Goal: Task Accomplishment & Management: Manage account settings

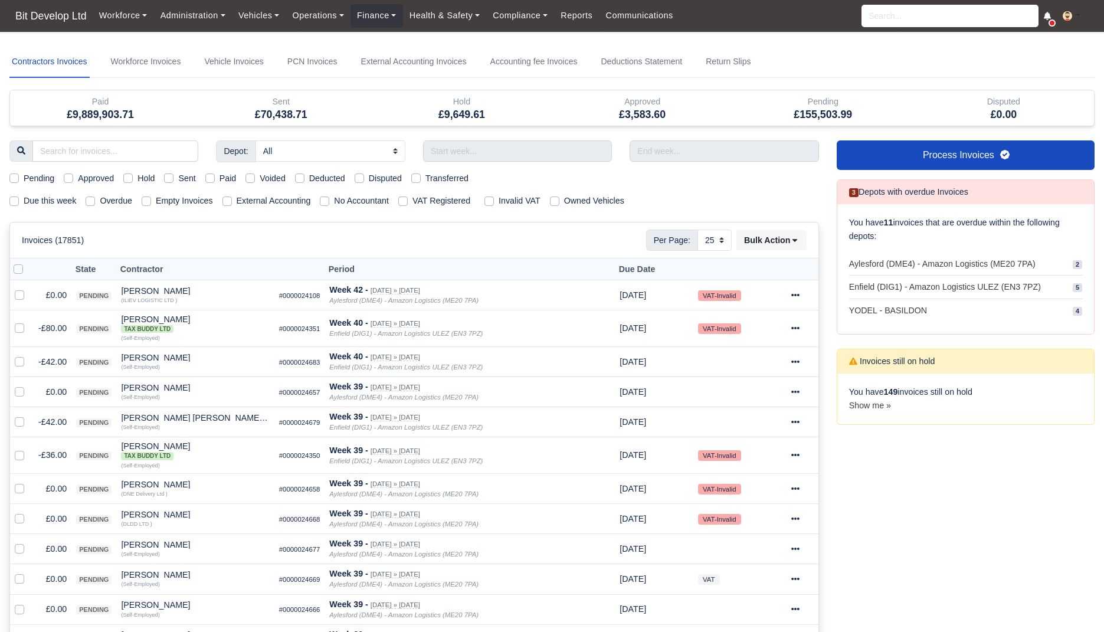
select select "25"
click at [51, 206] on label "Due this week" at bounding box center [50, 201] width 53 height 14
click at [19, 204] on input "Due this week" at bounding box center [13, 198] width 9 height 9
checkbox input "true"
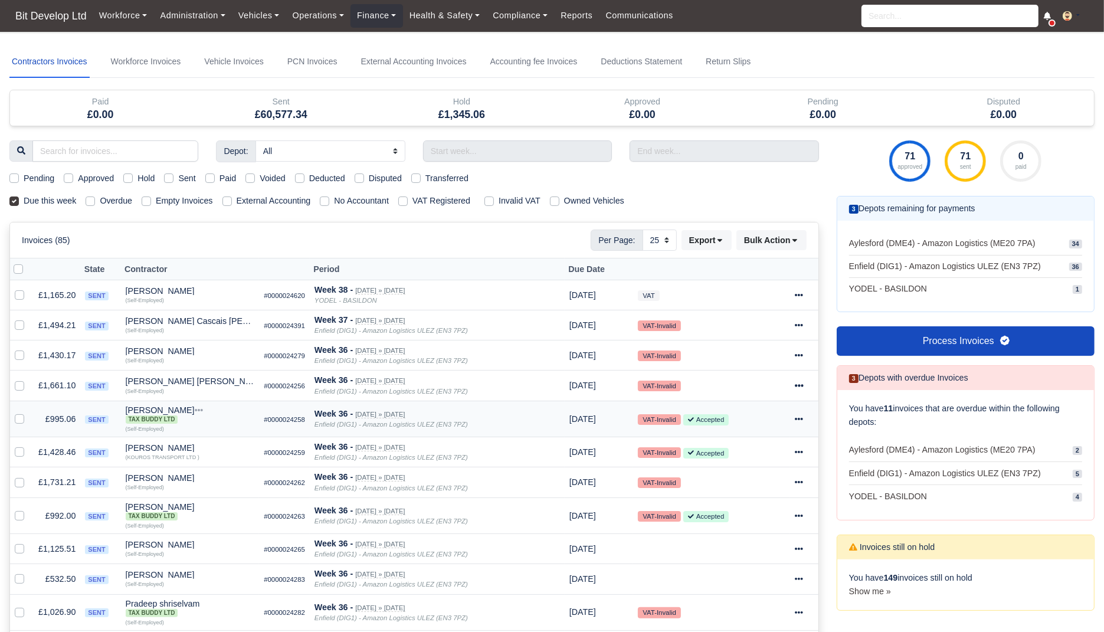
scroll to position [3, 0]
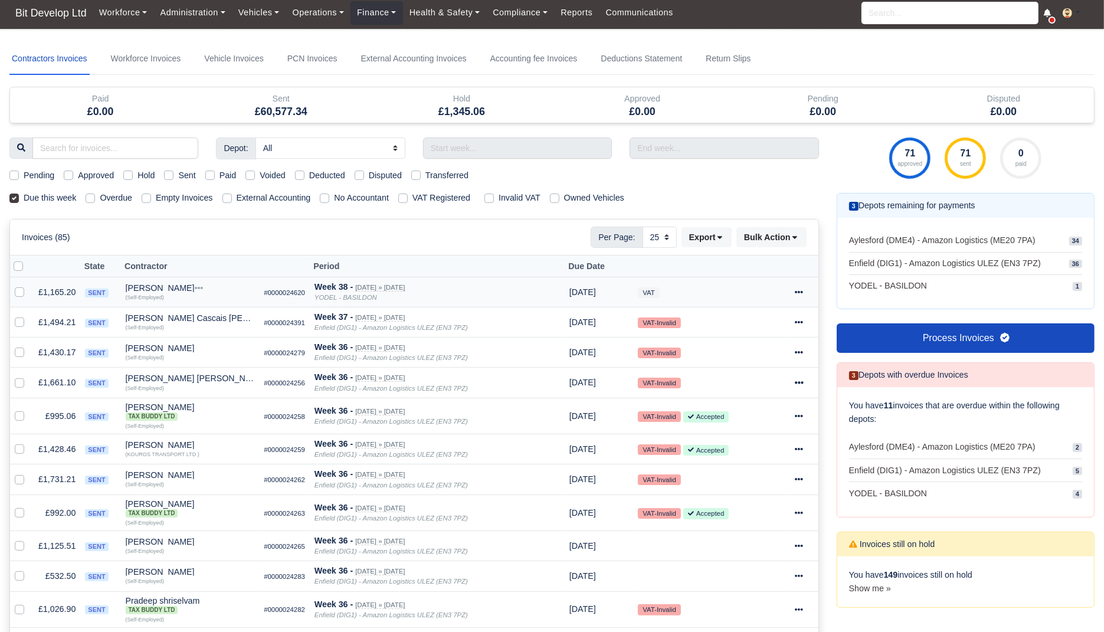
click at [803, 292] on icon at bounding box center [799, 292] width 8 height 8
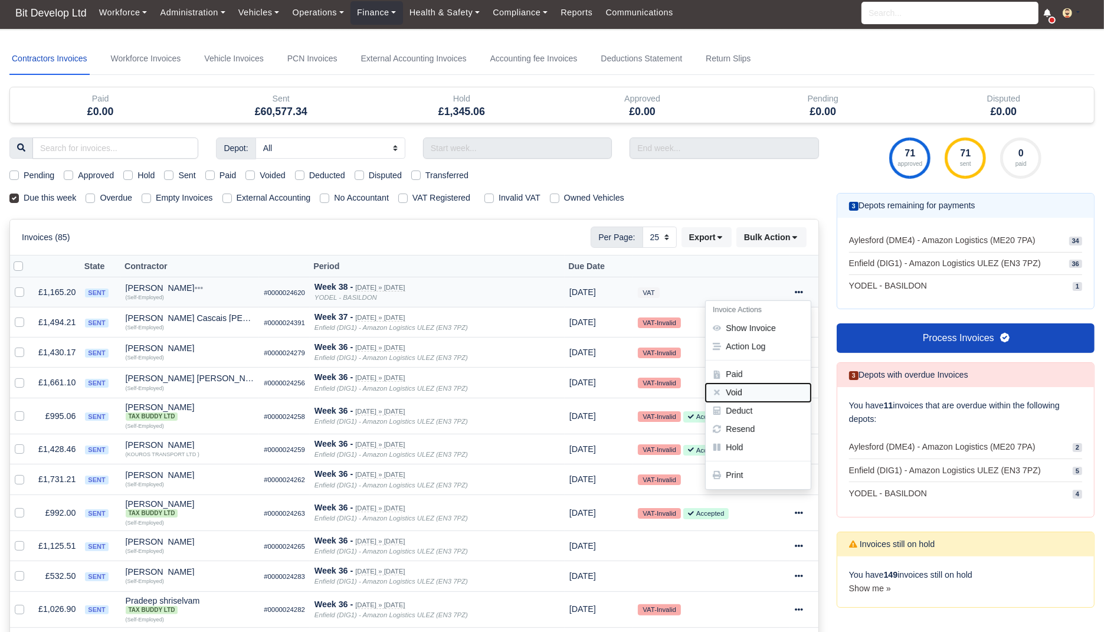
click at [736, 391] on button "Void" at bounding box center [758, 392] width 105 height 18
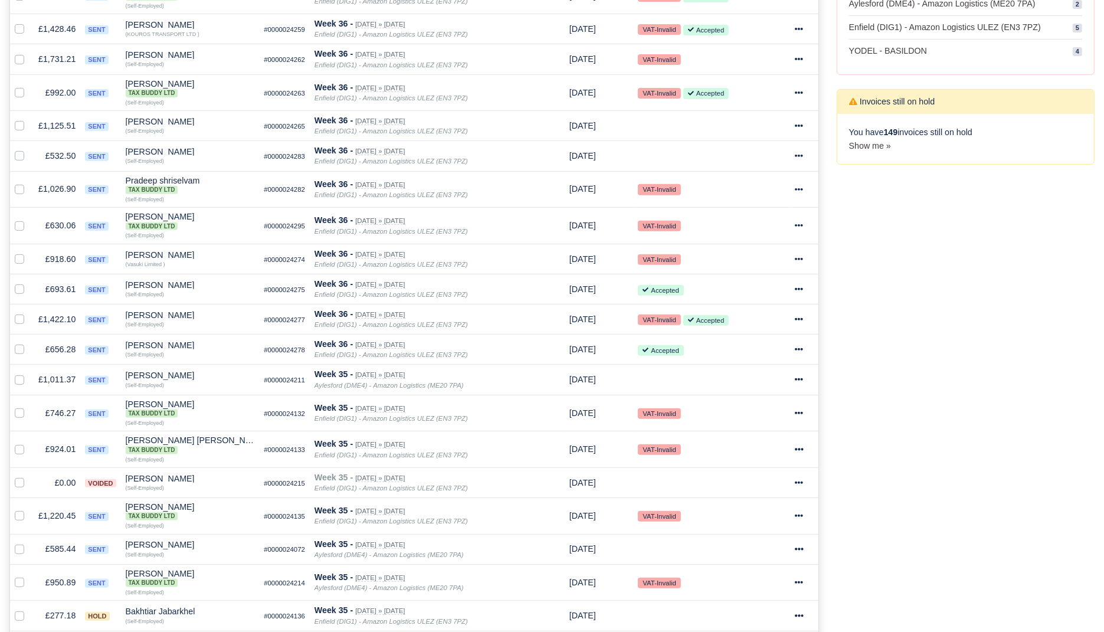
scroll to position [632, 0]
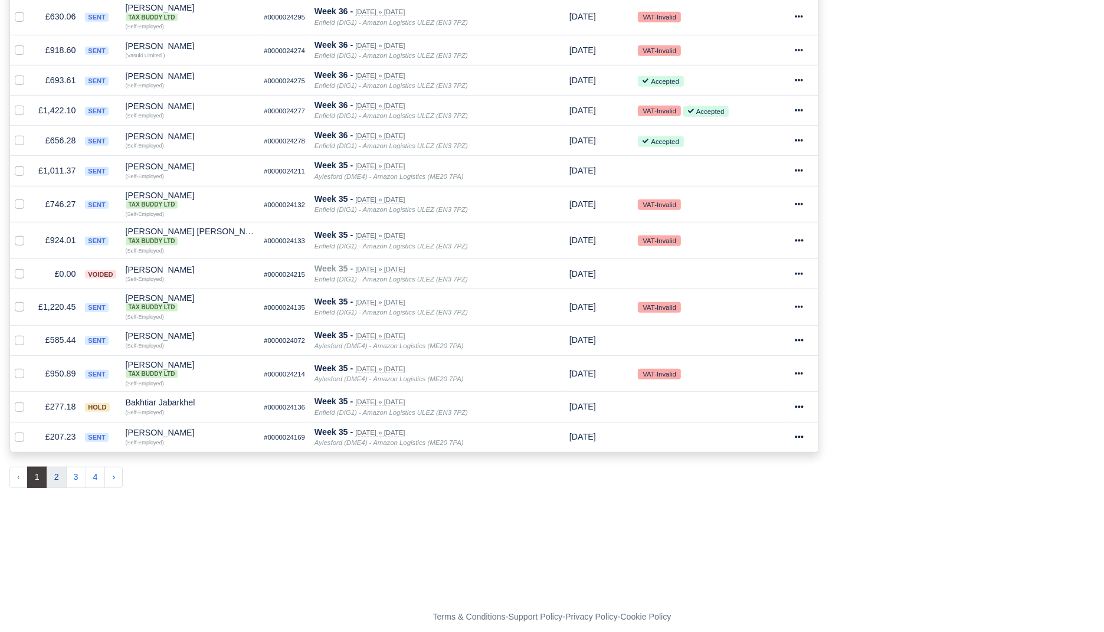
click at [62, 467] on button "2" at bounding box center [57, 477] width 20 height 21
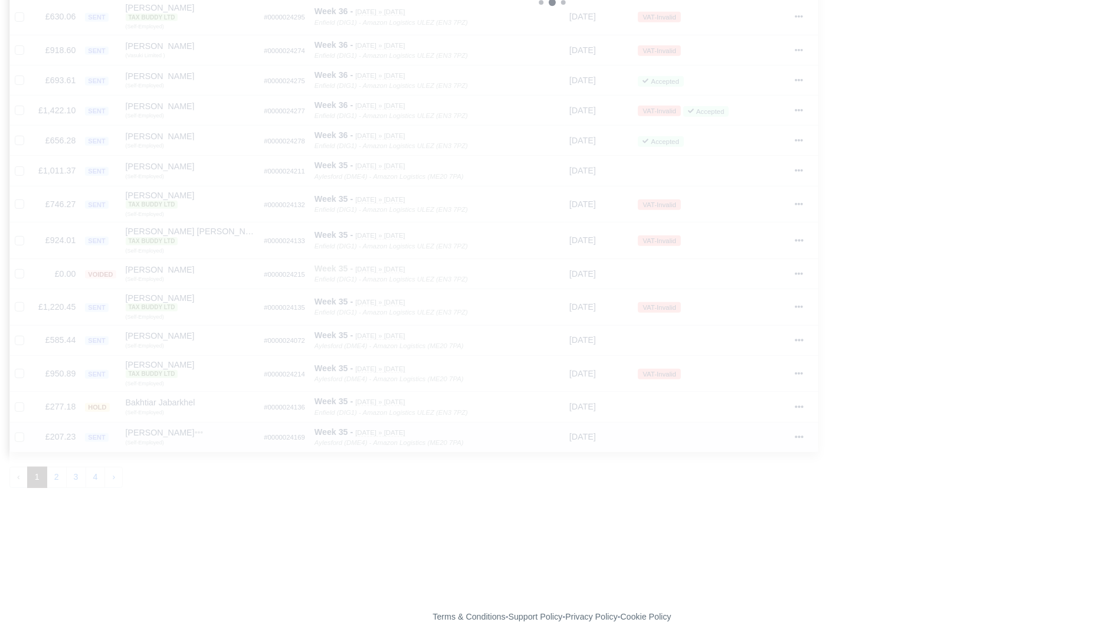
scroll to position [620, 0]
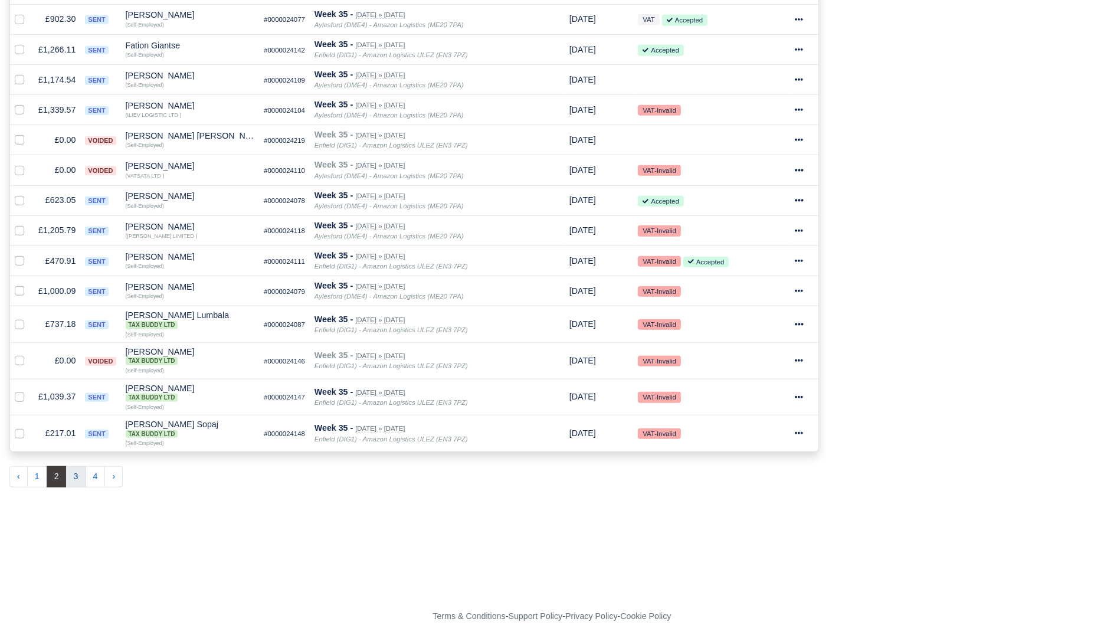
click at [70, 469] on button "3" at bounding box center [76, 476] width 20 height 21
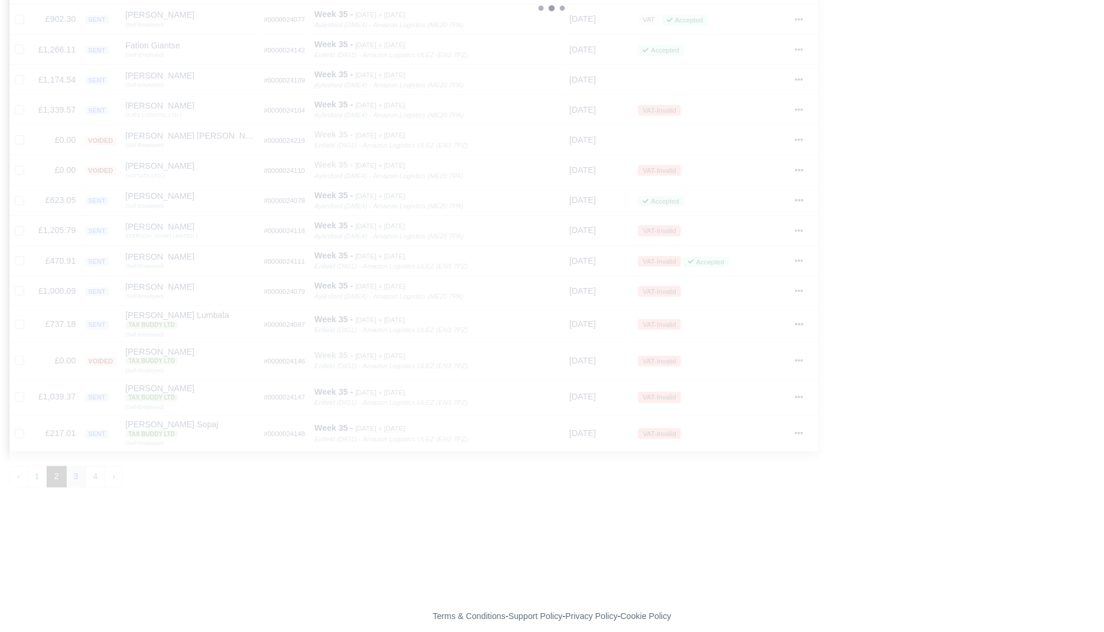
scroll to position [608, 0]
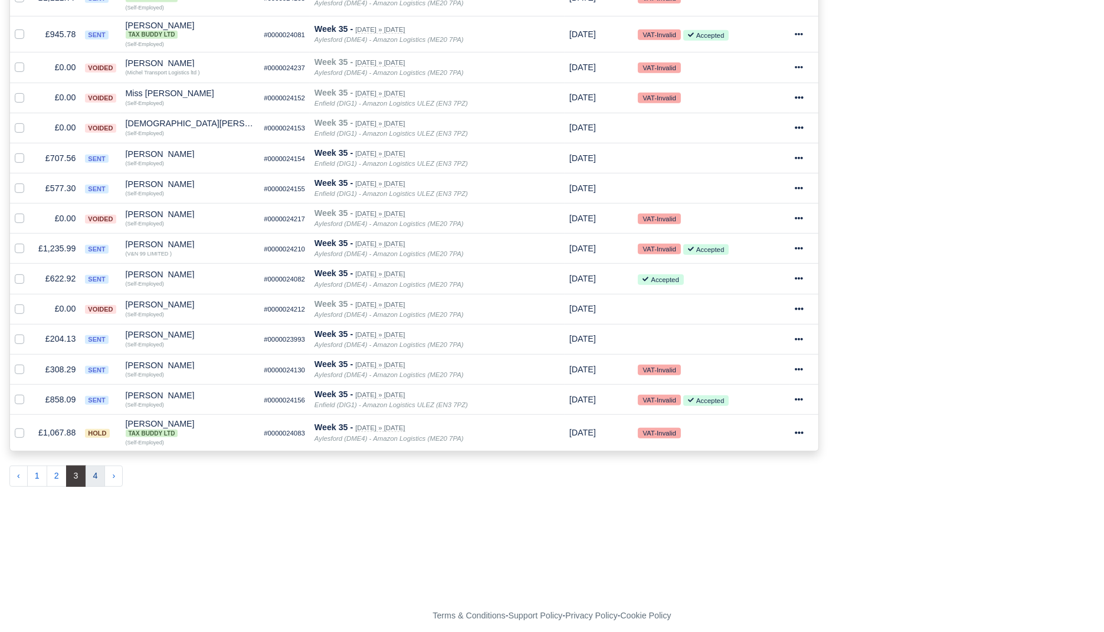
click at [88, 467] on button "4" at bounding box center [96, 475] width 20 height 21
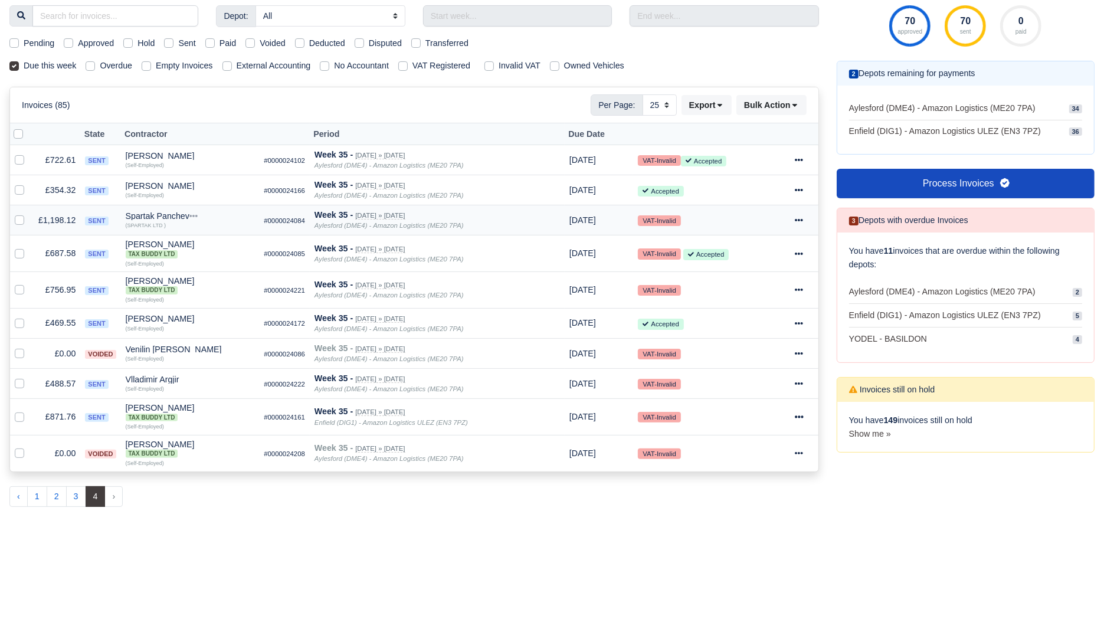
scroll to position [126, 0]
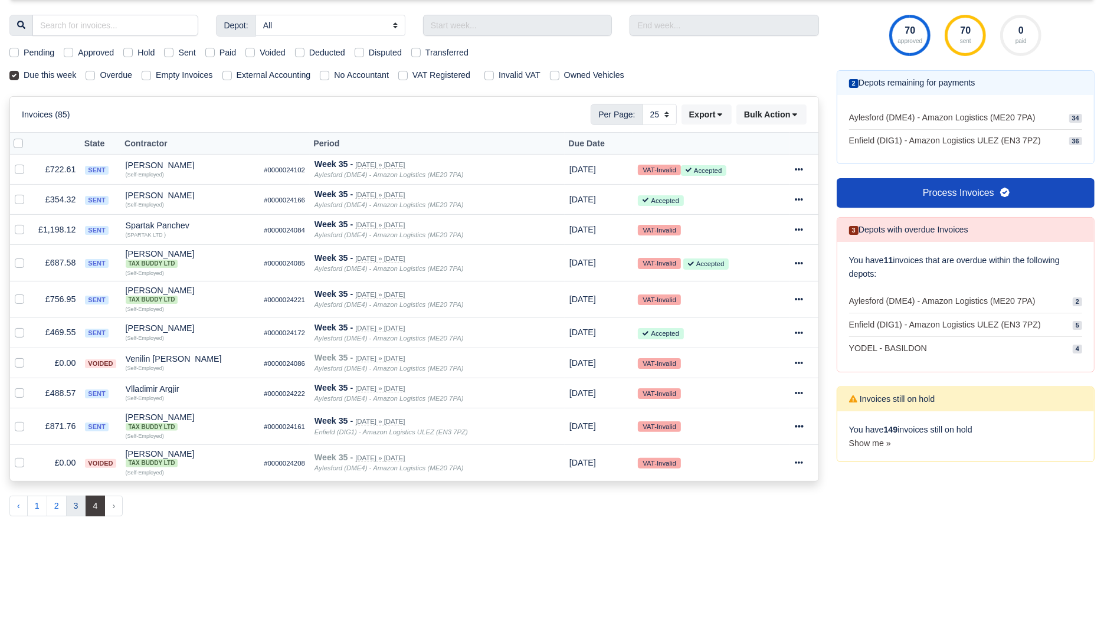
click at [77, 499] on button "3" at bounding box center [76, 506] width 20 height 21
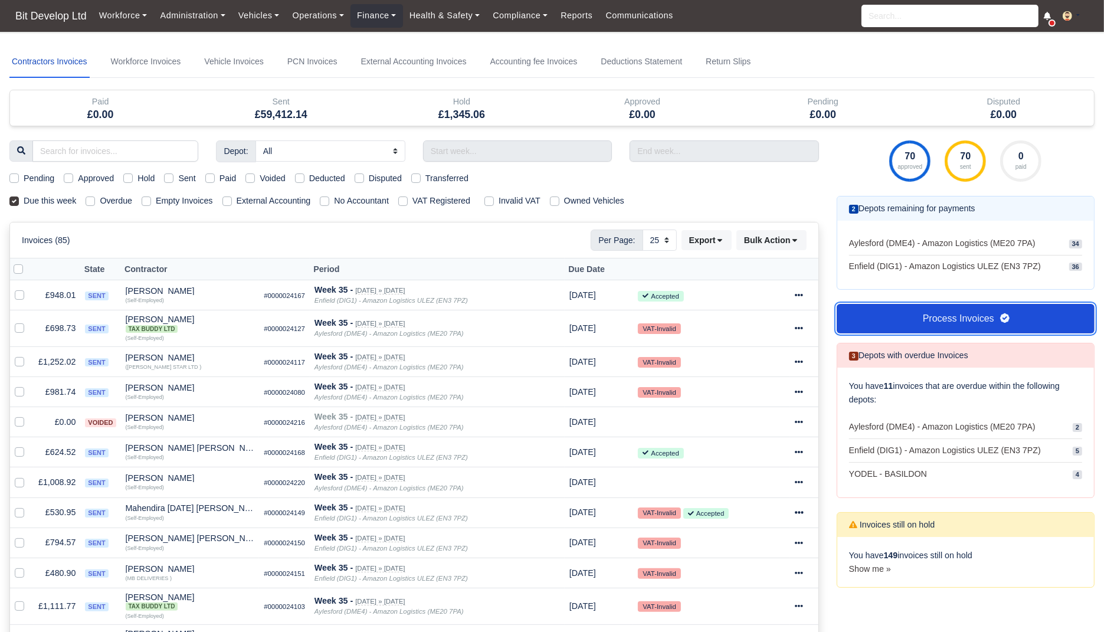
click at [941, 314] on link "Process Invoices" at bounding box center [965, 318] width 258 height 29
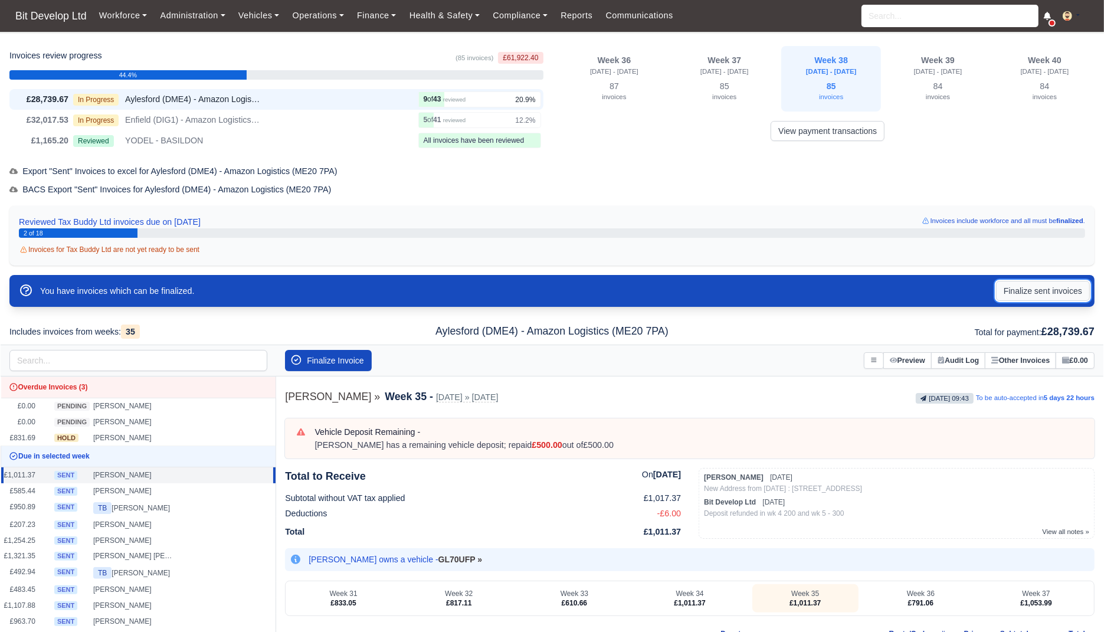
click at [1016, 288] on button "Finalize sent invoices" at bounding box center [1043, 291] width 94 height 20
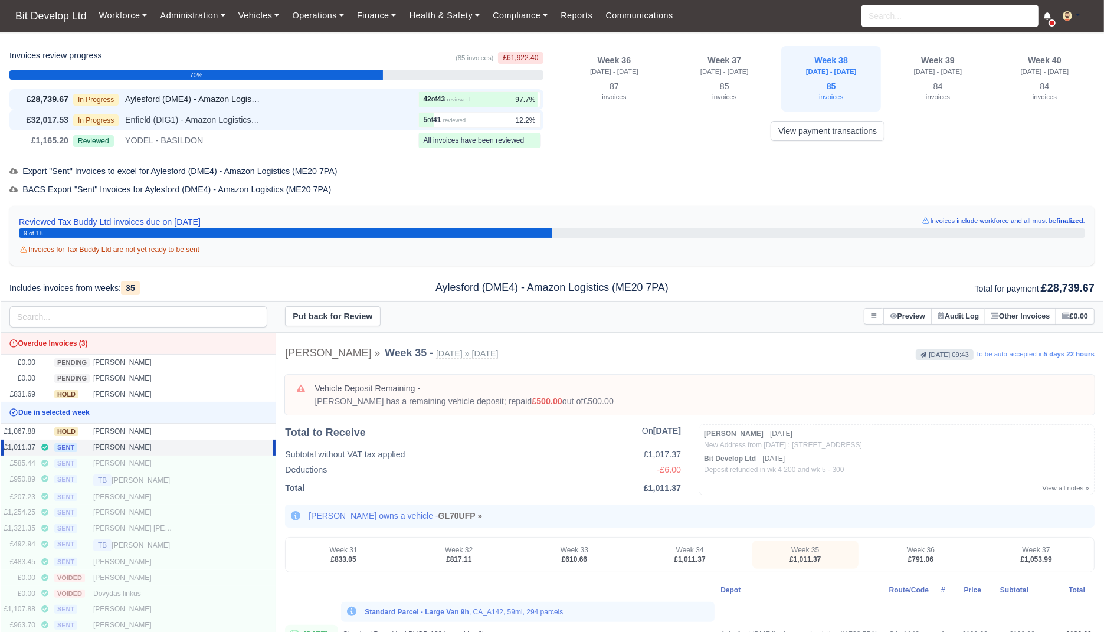
click at [343, 121] on div "In Progress Enfield (DIG1) - Amazon Logistics ULEZ (EN3 7PZ)" at bounding box center [243, 120] width 340 height 14
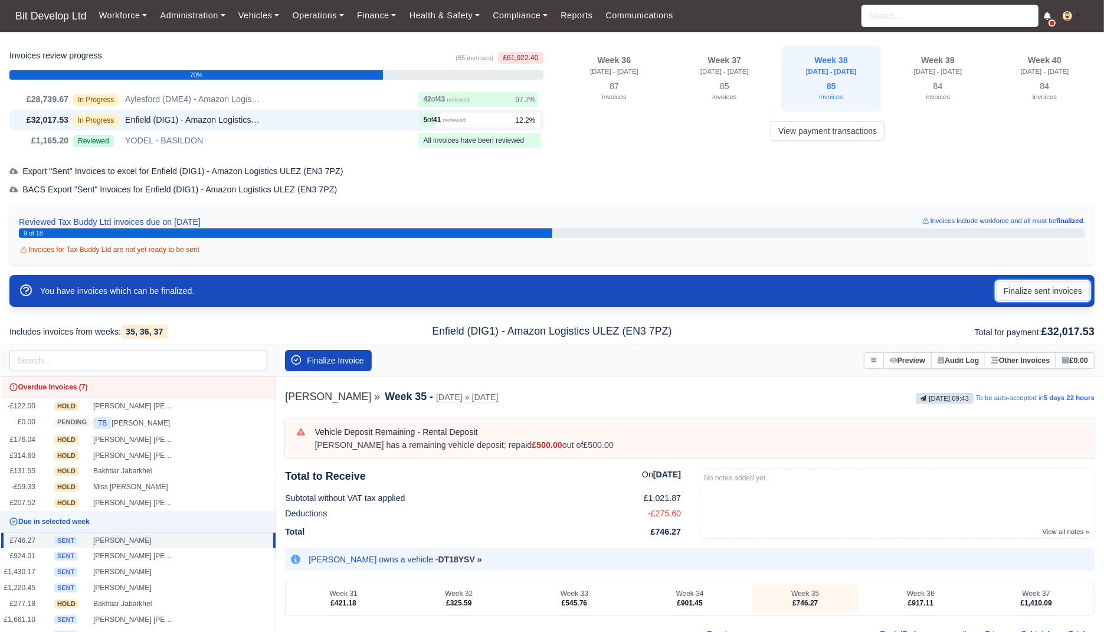
click at [1054, 294] on button "Finalize sent invoices" at bounding box center [1043, 291] width 94 height 20
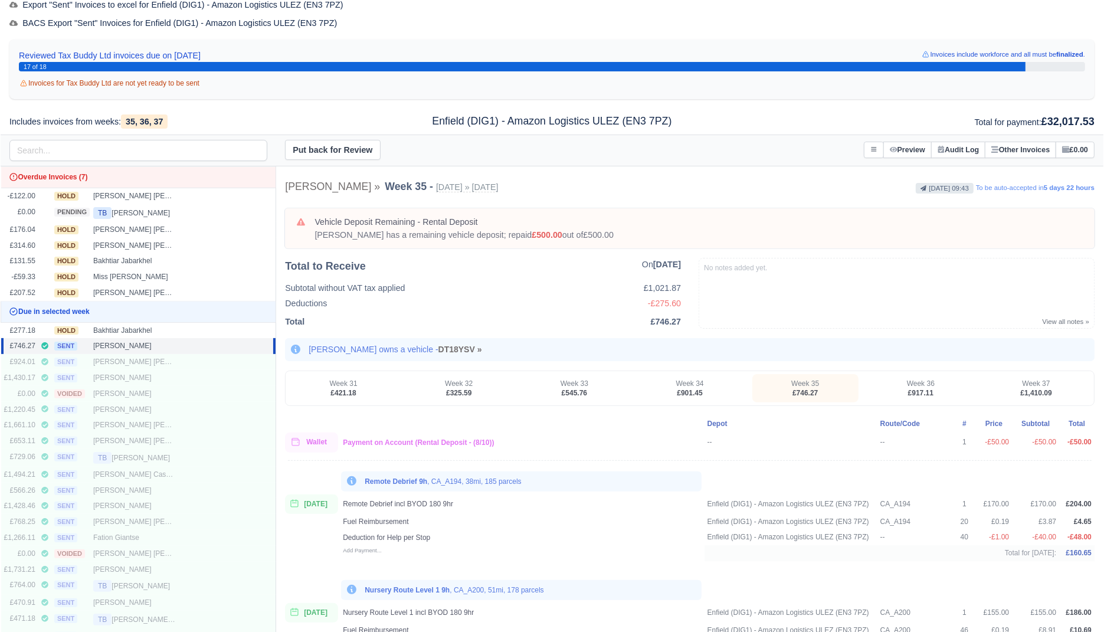
scroll to position [168, 0]
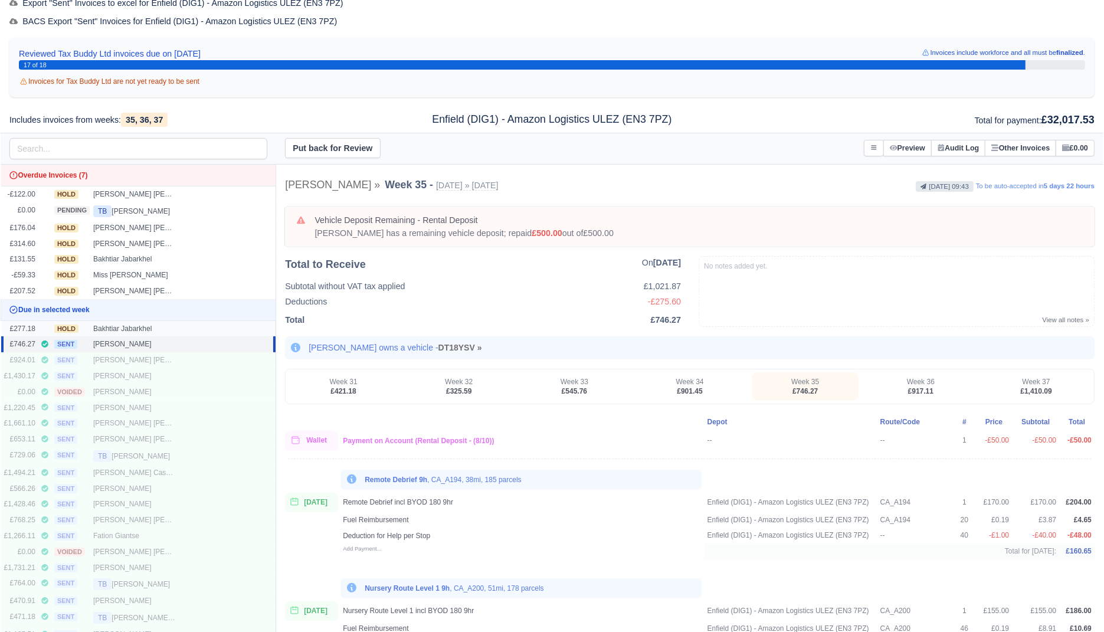
click at [117, 327] on div "Bakhtiar Jabarkhel" at bounding box center [134, 329] width 83 height 10
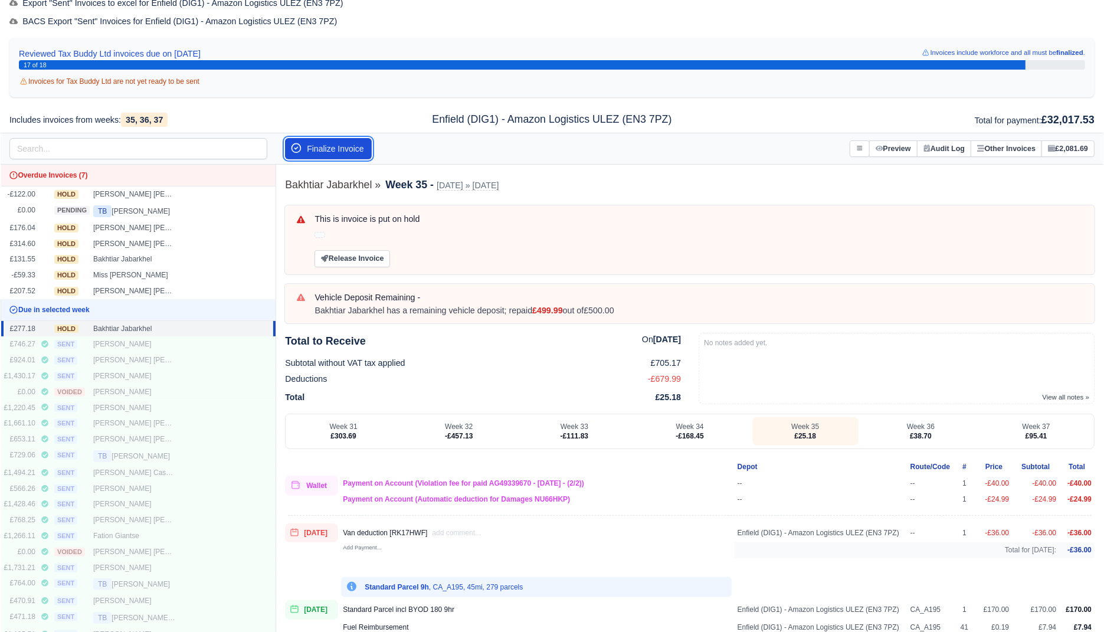
click at [321, 143] on button "Finalize Invoice" at bounding box center [328, 148] width 87 height 21
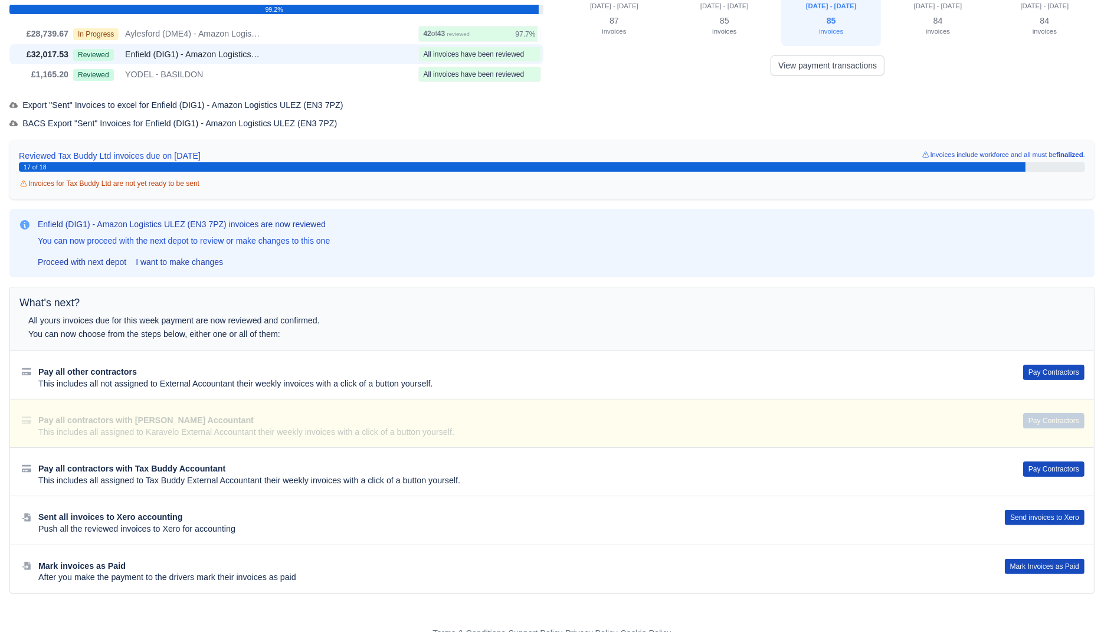
scroll to position [58, 0]
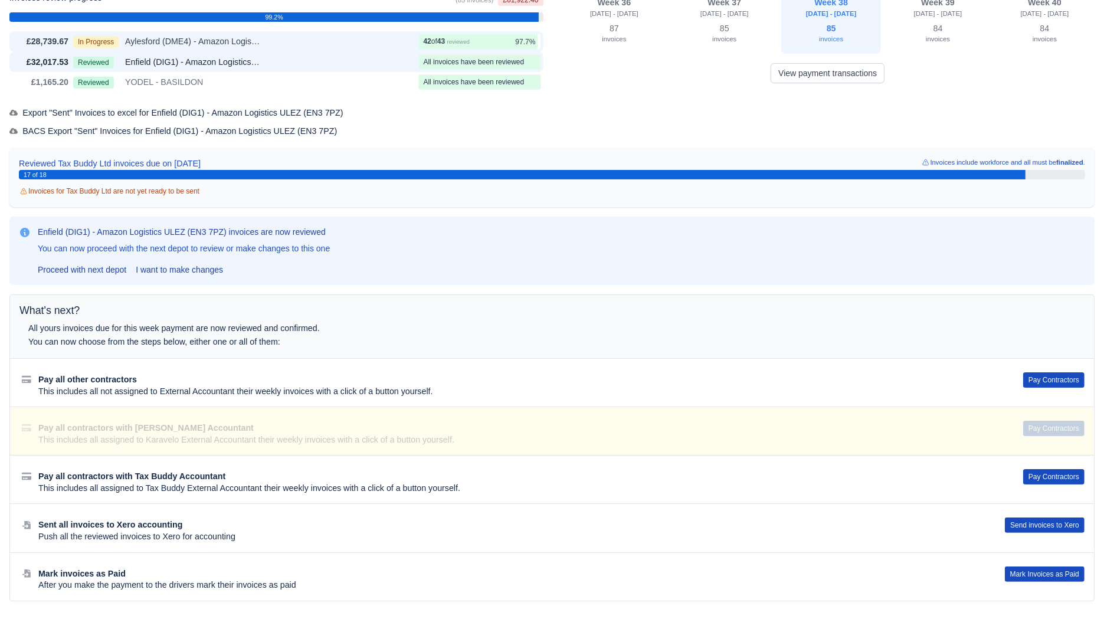
click at [338, 38] on div "In Progress Aylesford (DME4) - Amazon Logistics (ME20 7PA)" at bounding box center [243, 42] width 340 height 14
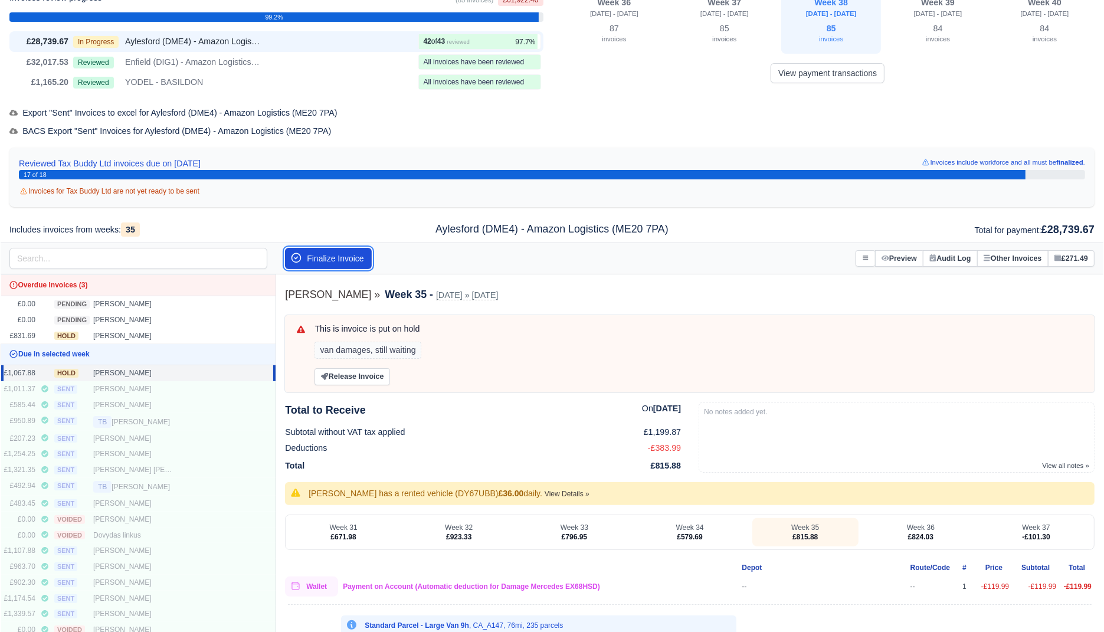
click at [352, 256] on button "Finalize Invoice" at bounding box center [328, 258] width 87 height 21
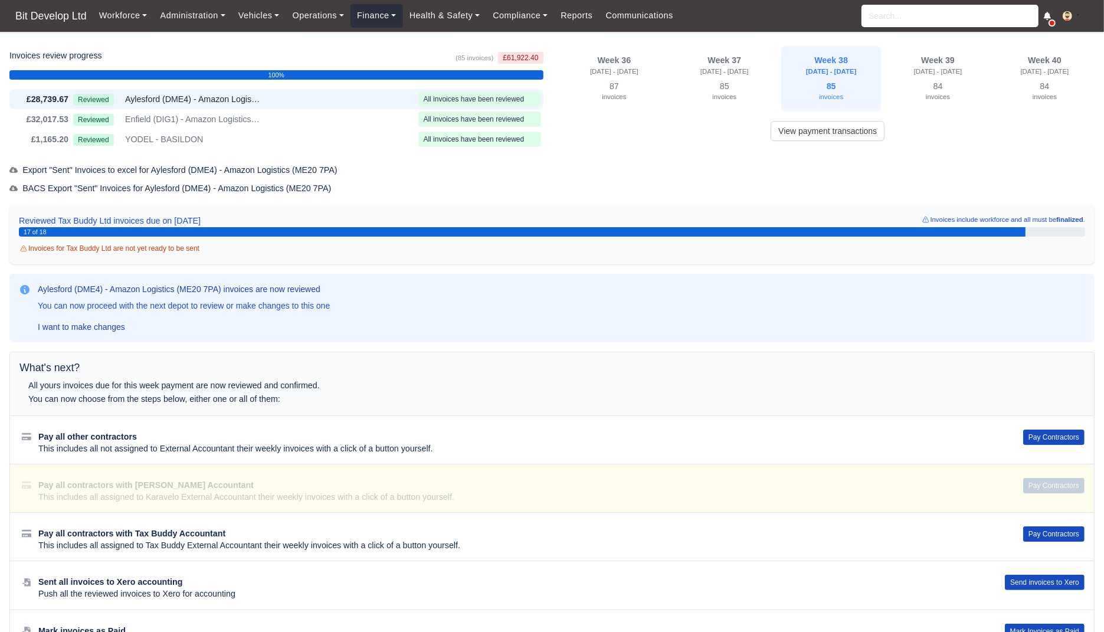
click at [379, 25] on link "Finance" at bounding box center [376, 15] width 53 height 23
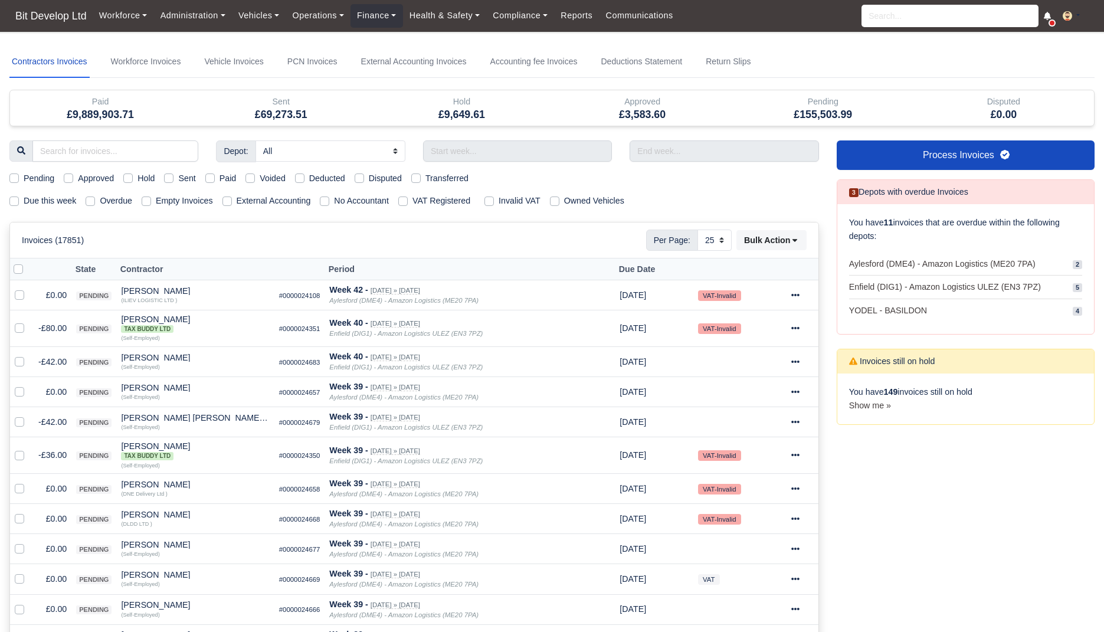
select select "25"
click at [41, 206] on label "Due this week" at bounding box center [50, 201] width 53 height 14
click at [19, 204] on input "Due this week" at bounding box center [13, 198] width 9 height 9
checkbox input "true"
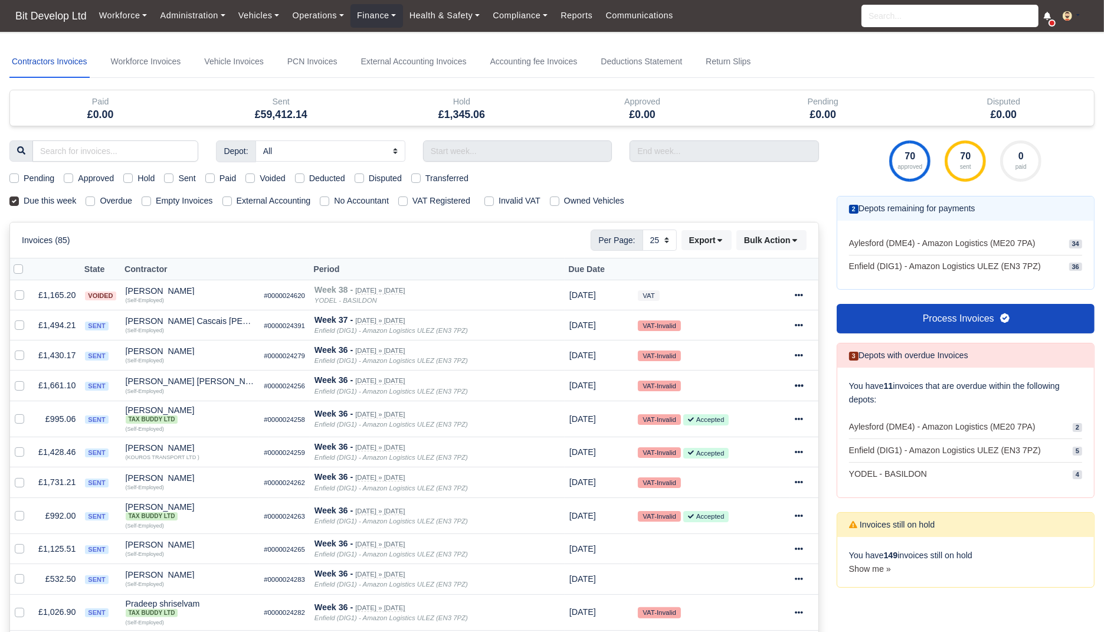
click at [190, 180] on label "Sent" at bounding box center [186, 179] width 17 height 14
click at [173, 180] on input "Sent" at bounding box center [168, 176] width 9 height 9
checkbox input "true"
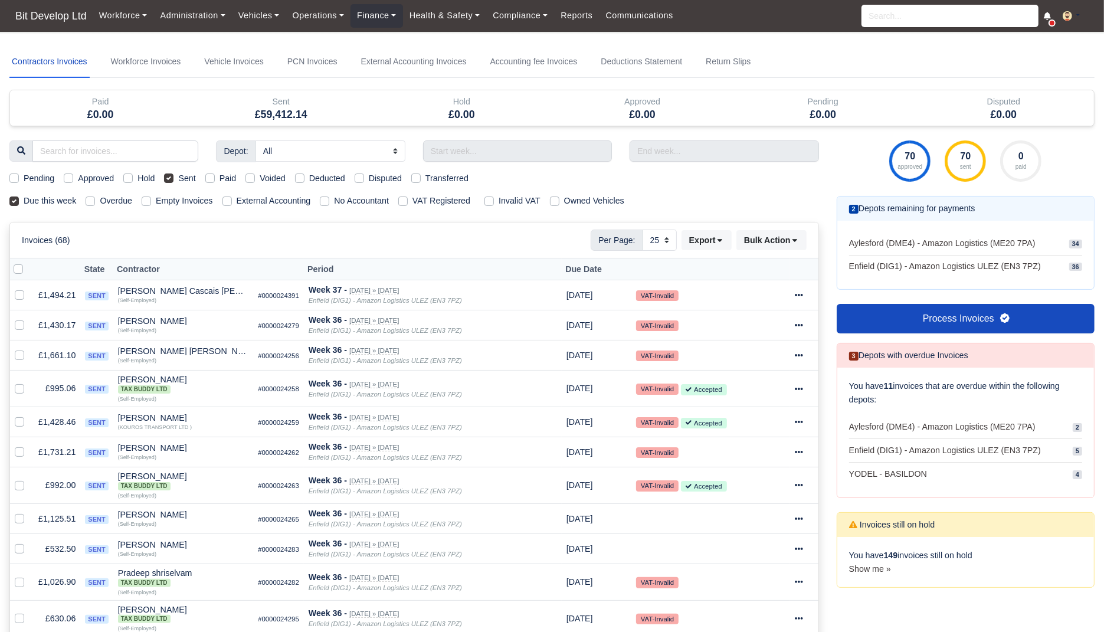
click at [271, 198] on label "External Accounting" at bounding box center [274, 201] width 74 height 14
click at [232, 198] on input "External Accounting" at bounding box center [226, 198] width 9 height 9
checkbox input "true"
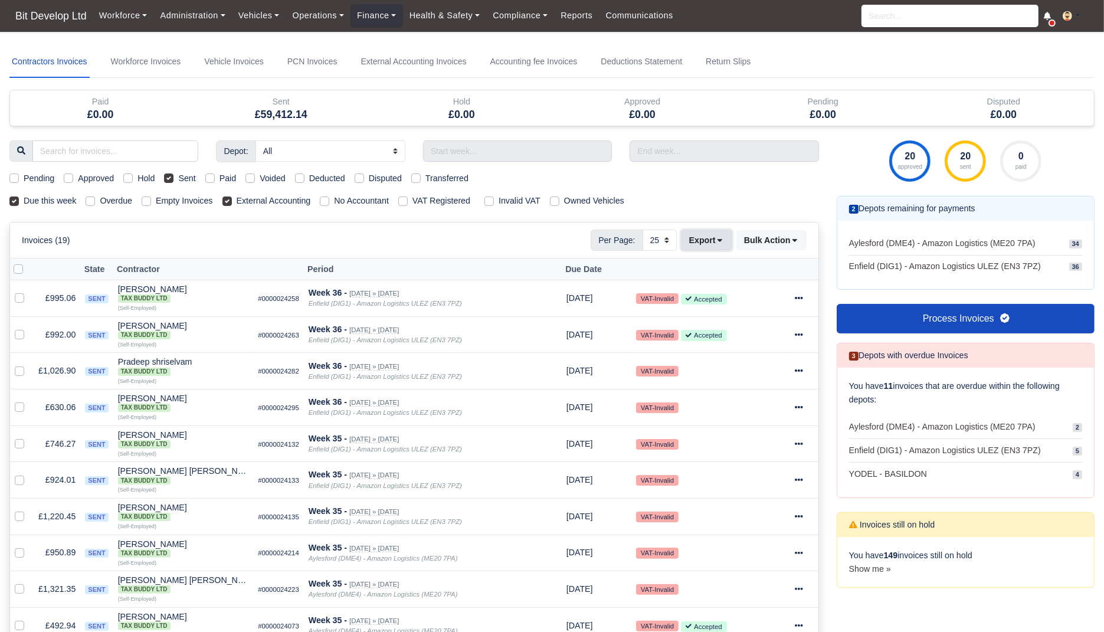
click at [712, 233] on button "Export" at bounding box center [706, 240] width 50 height 20
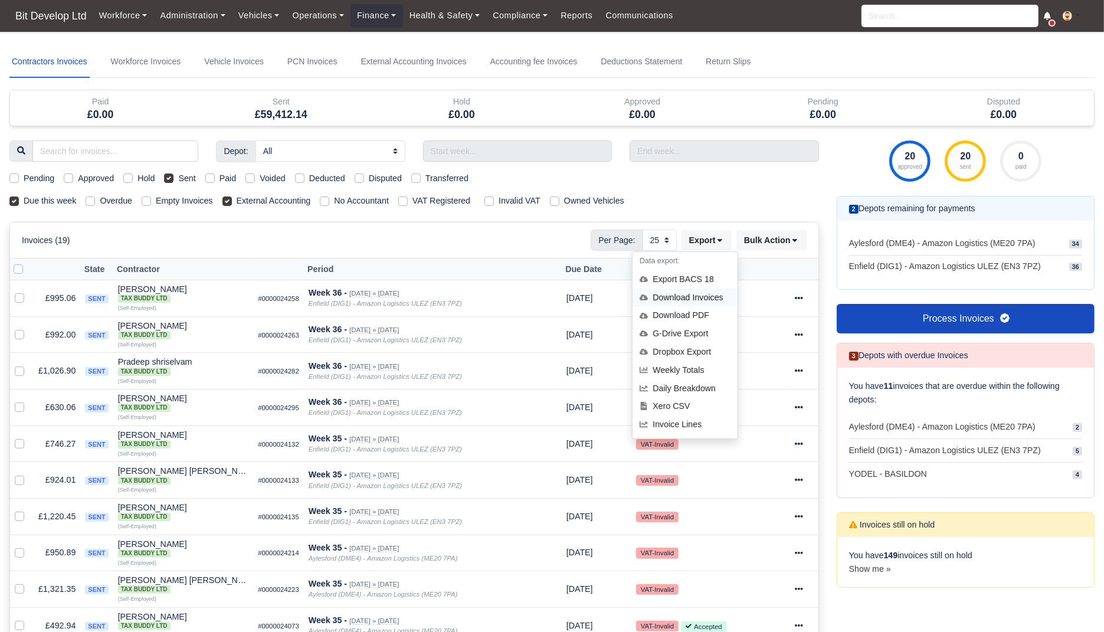
click at [691, 293] on div "Download Invoices" at bounding box center [684, 297] width 105 height 18
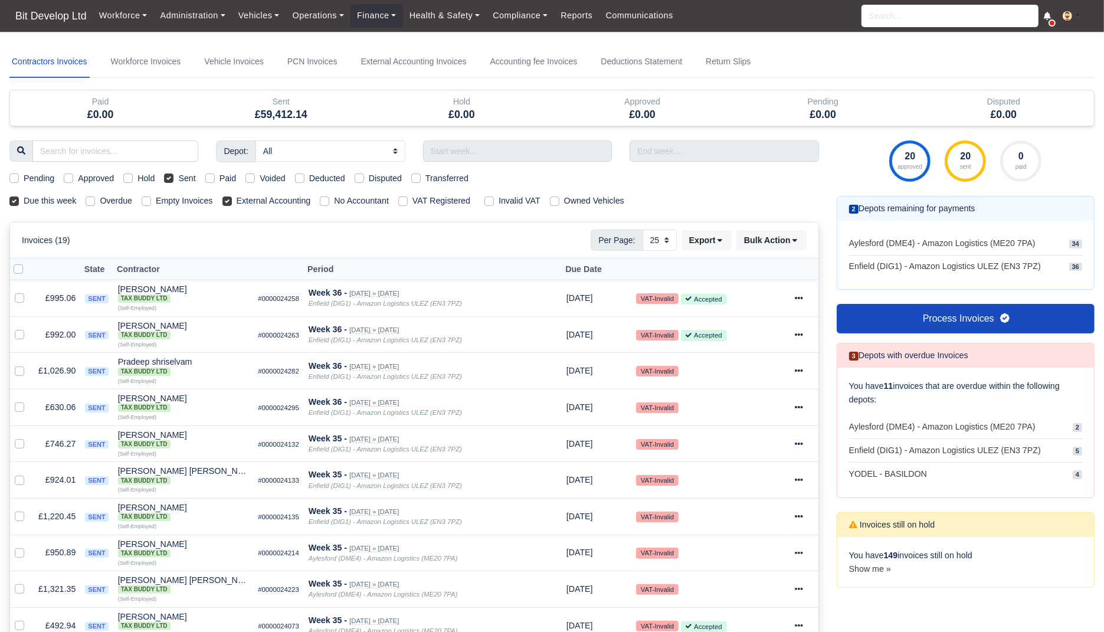
click at [761, 191] on div "Depot: All Aylesford (DME4) - Amazon Logistics (ME20 7PA) Enfield (DIG1) - Amaz…" at bounding box center [414, 562] width 827 height 845
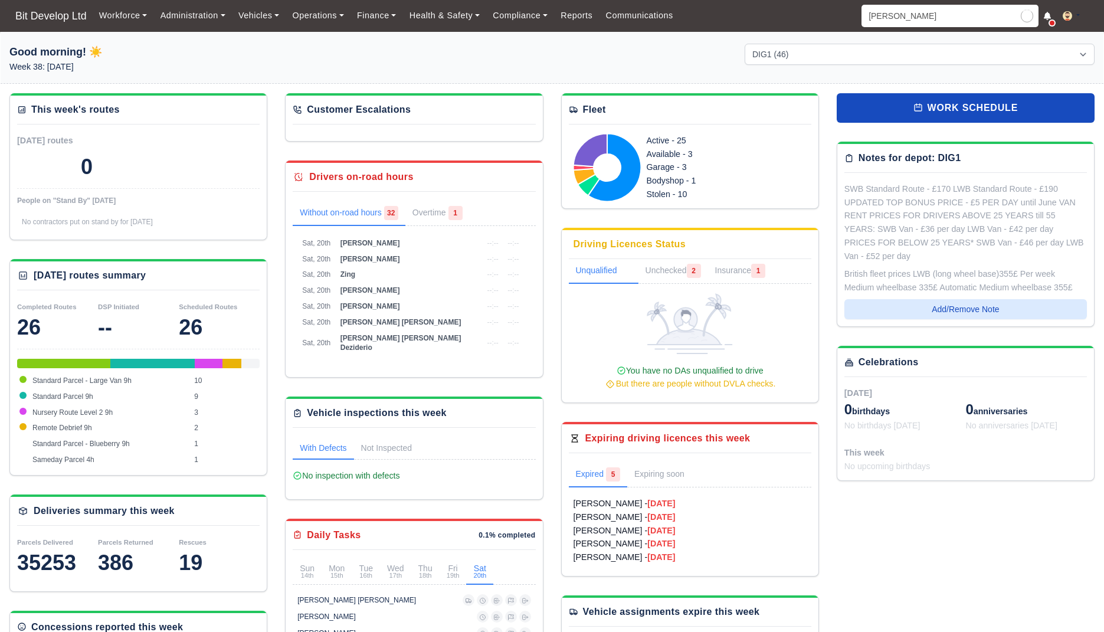
select select "2"
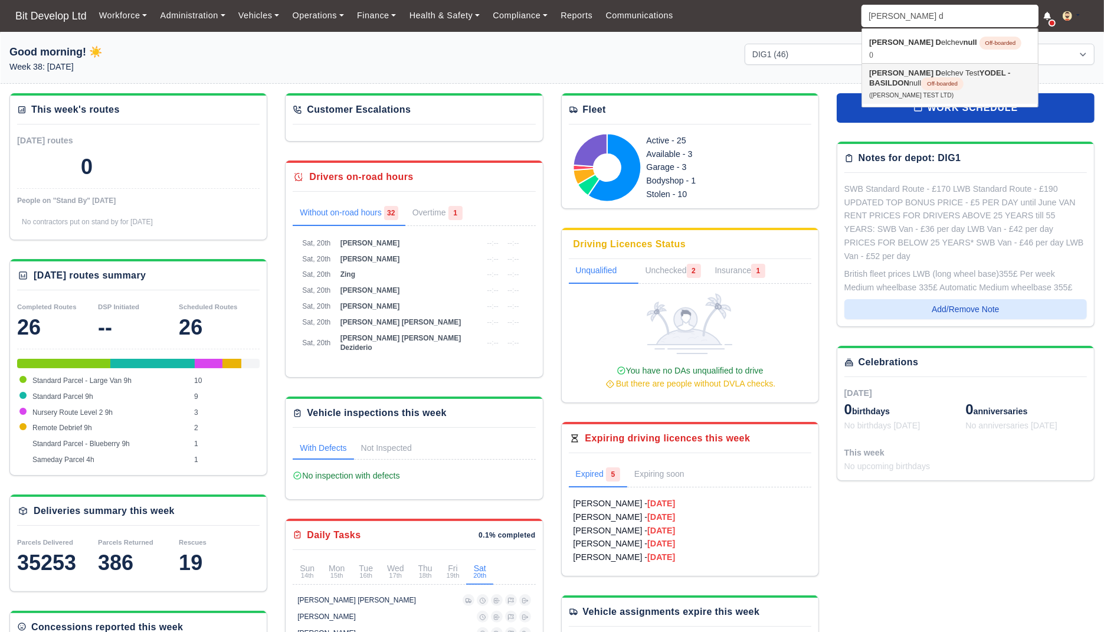
click at [953, 88] on link "Petko D elchev Test YODEL - BASILDON null Off-boarded (PETKO TEST LTD)" at bounding box center [950, 84] width 176 height 40
type input "Petko Delchev Test"
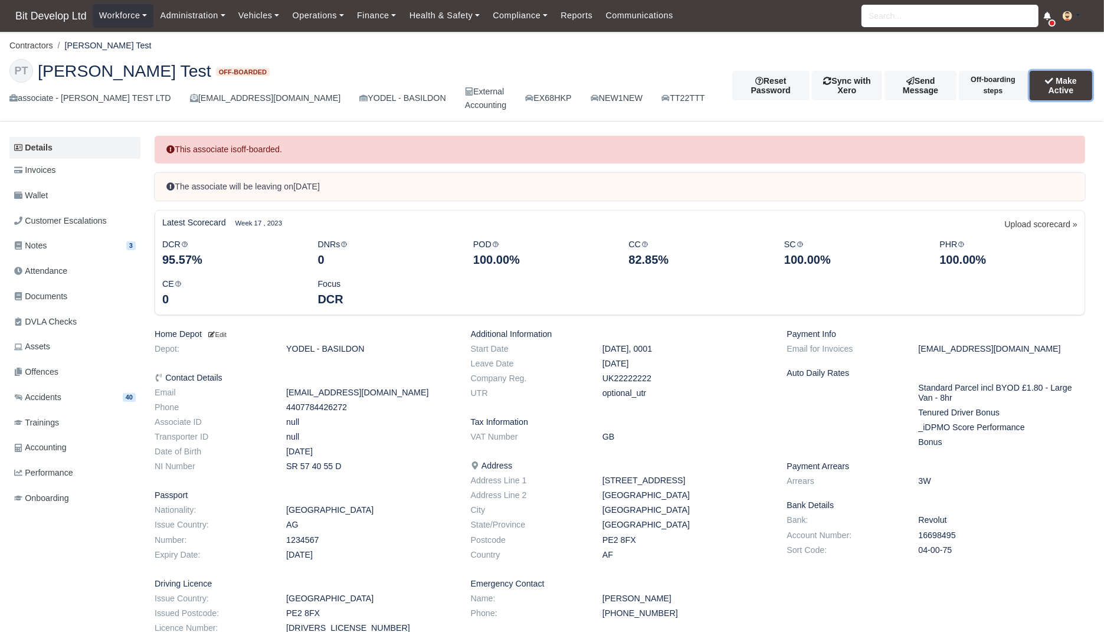
click at [1037, 86] on button "Make Active" at bounding box center [1060, 85] width 63 height 29
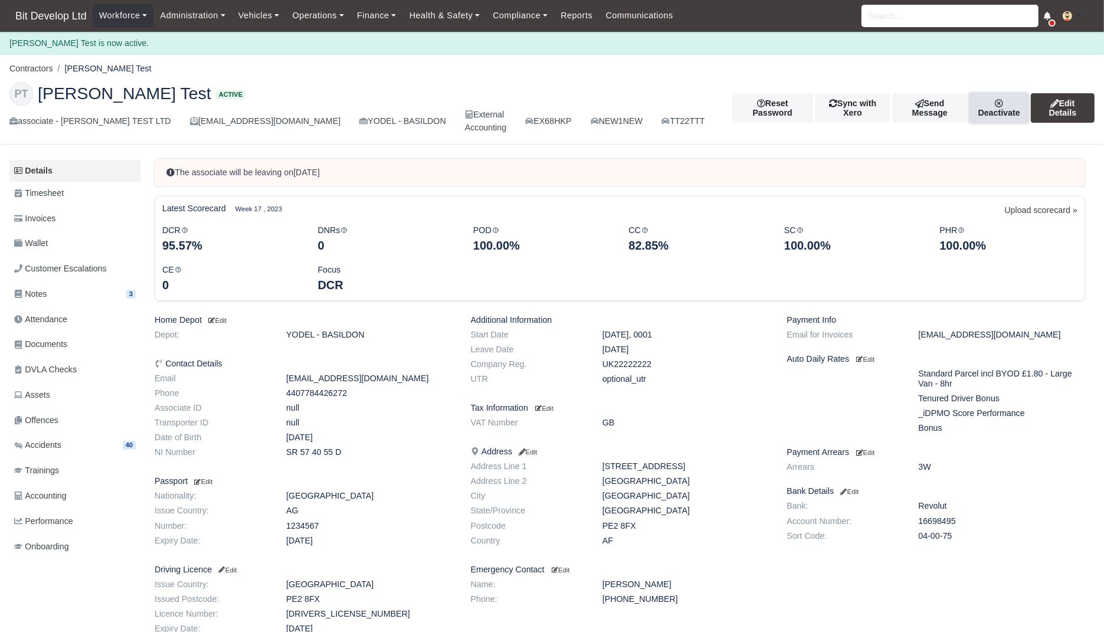
click at [979, 112] on link "Deactivate" at bounding box center [998, 107] width 59 height 29
click at [946, 64] on ol "Contractors [PERSON_NAME] Test" at bounding box center [551, 69] width 1085 height 18
click at [942, 17] on input "search" at bounding box center [949, 16] width 177 height 22
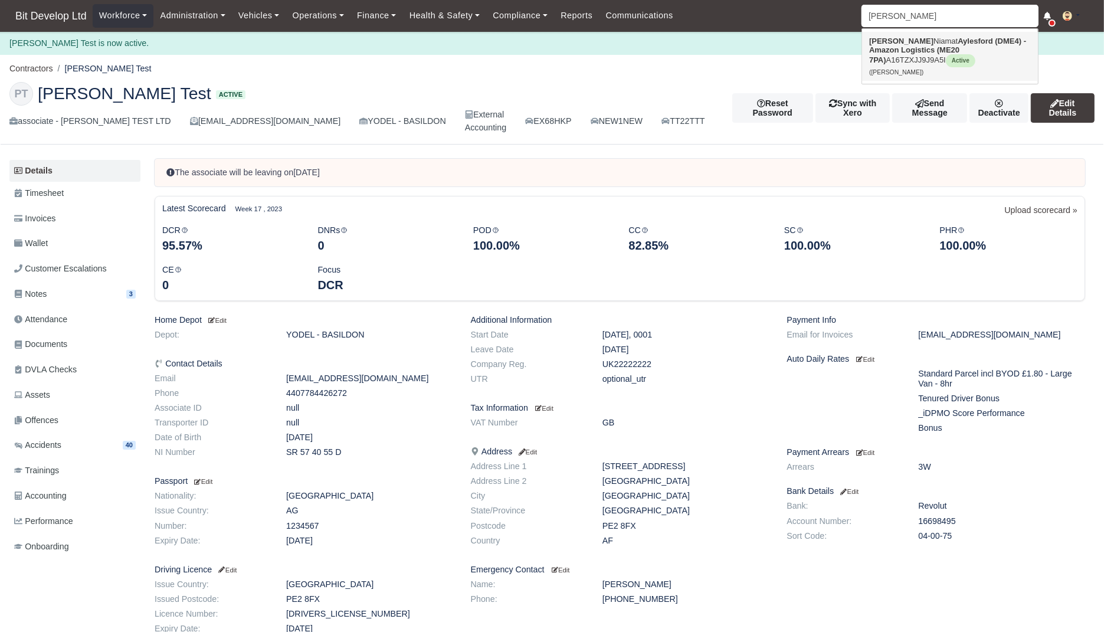
click at [918, 50] on strong "Aylesford (DME4) - Amazon Logistics (ME20 7PA)" at bounding box center [947, 51] width 157 height 28
type input "[PERSON_NAME]"
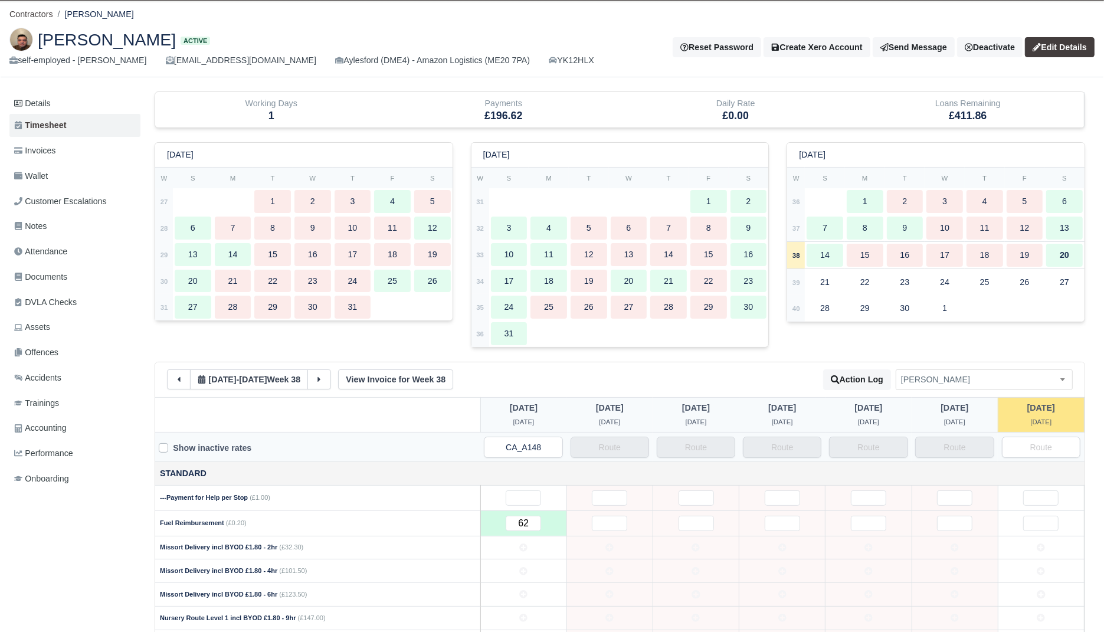
scroll to position [27, 0]
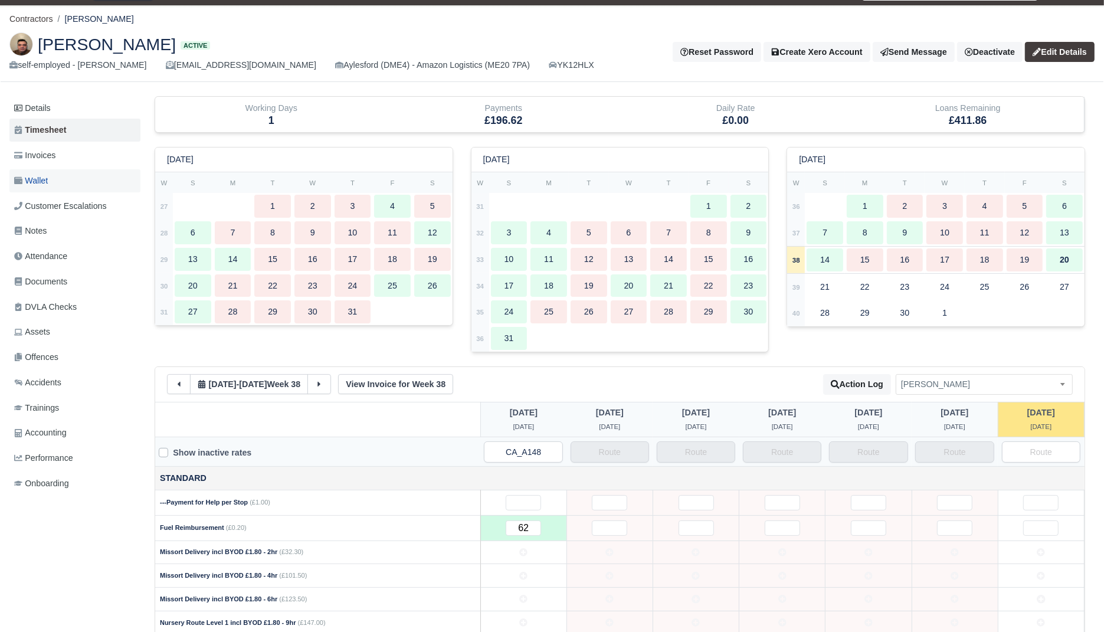
click at [58, 183] on link "Wallet" at bounding box center [74, 180] width 131 height 23
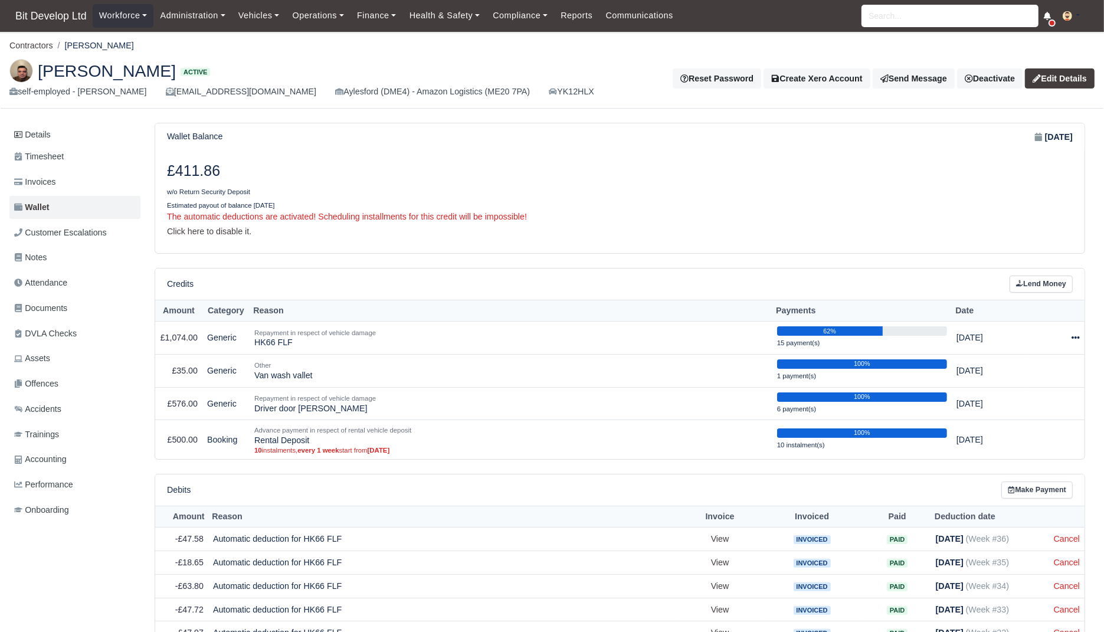
drag, startPoint x: 216, startPoint y: 167, endPoint x: 174, endPoint y: 169, distance: 42.5
click at [174, 169] on h3 "£411.86" at bounding box center [389, 171] width 444 height 18
copy h3 "411.86"
click at [1029, 487] on link "Make Payment" at bounding box center [1036, 489] width 71 height 17
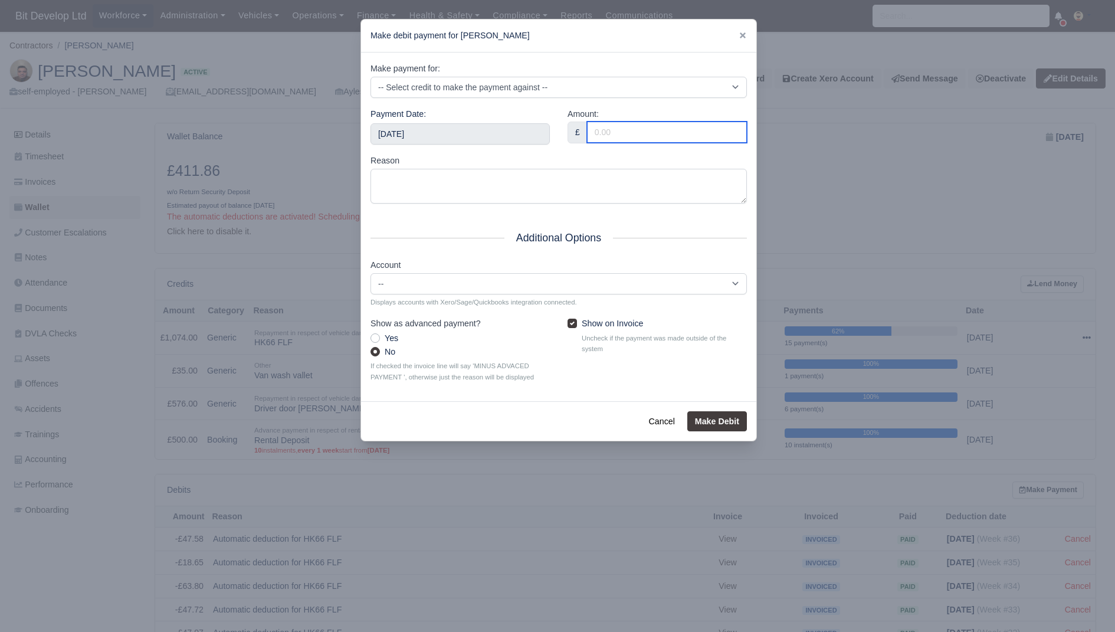
click at [625, 142] on input "Amount:" at bounding box center [667, 132] width 160 height 21
paste input "411.86"
type input "411.86"
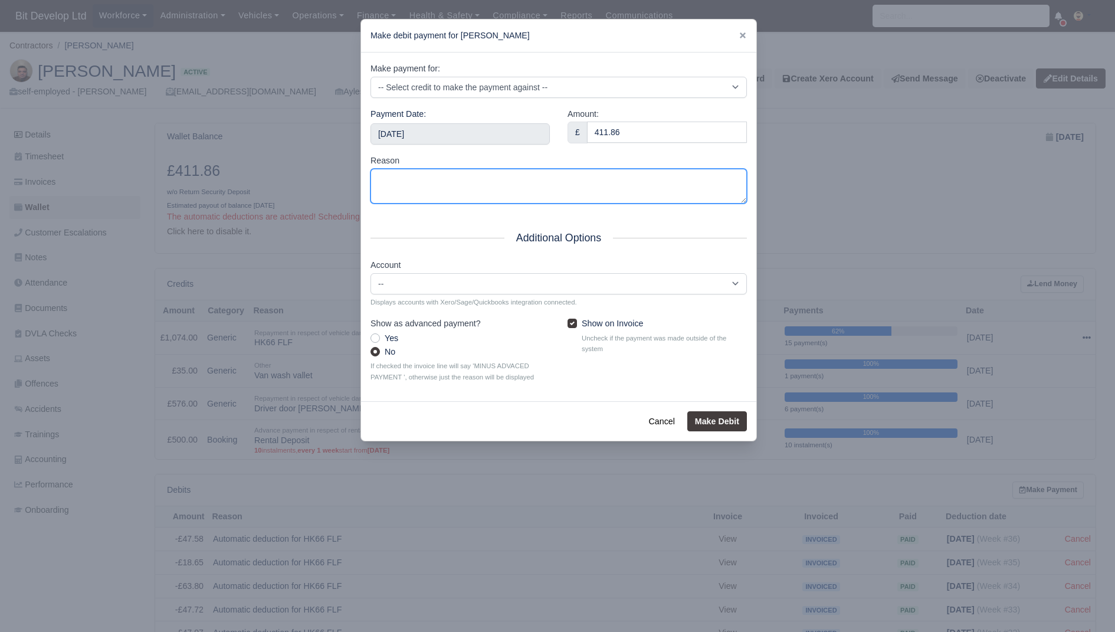
click at [462, 185] on textarea "Reason" at bounding box center [558, 186] width 376 height 35
type textarea "Full repayment, money taken from deposit, rest is refunded"
click at [522, 294] on div "Account -- (bank) - BIT Saving Account 200 (revenue) - Sales AMAZON 201 (expens…" at bounding box center [558, 282] width 376 height 49
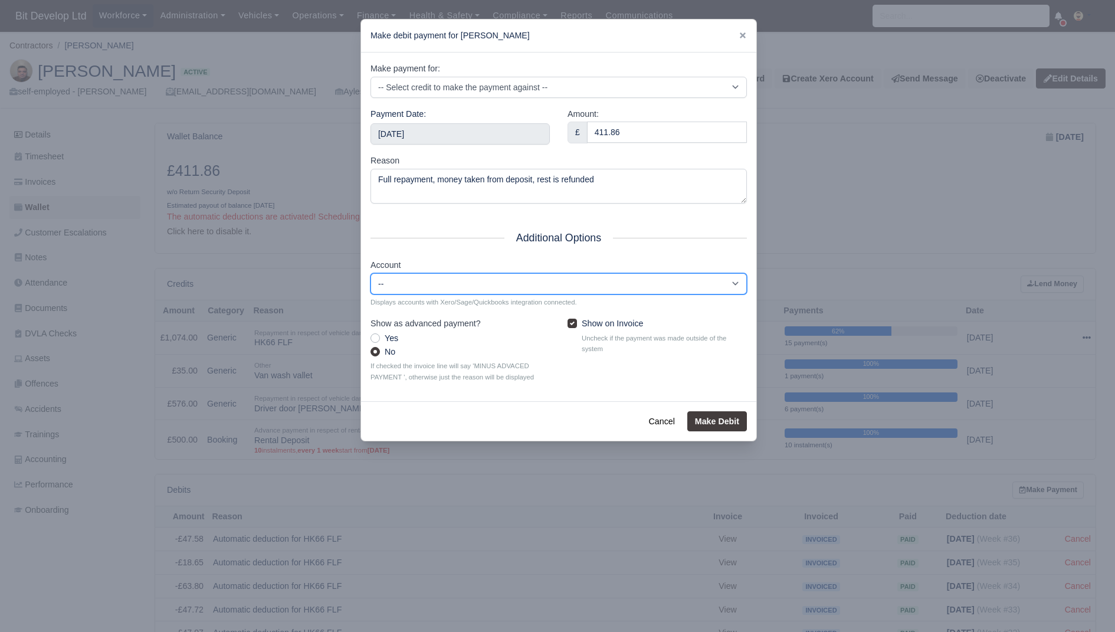
click at [526, 290] on select "-- (bank) - BIT Saving Account 200 (revenue) - Sales AMAZON 201 (expense) - NOT…" at bounding box center [558, 283] width 376 height 21
click at [582, 327] on label "Show on Invoice" at bounding box center [612, 324] width 61 height 14
click at [572, 326] on input "Show on Invoice" at bounding box center [571, 321] width 9 height 9
checkbox input "false"
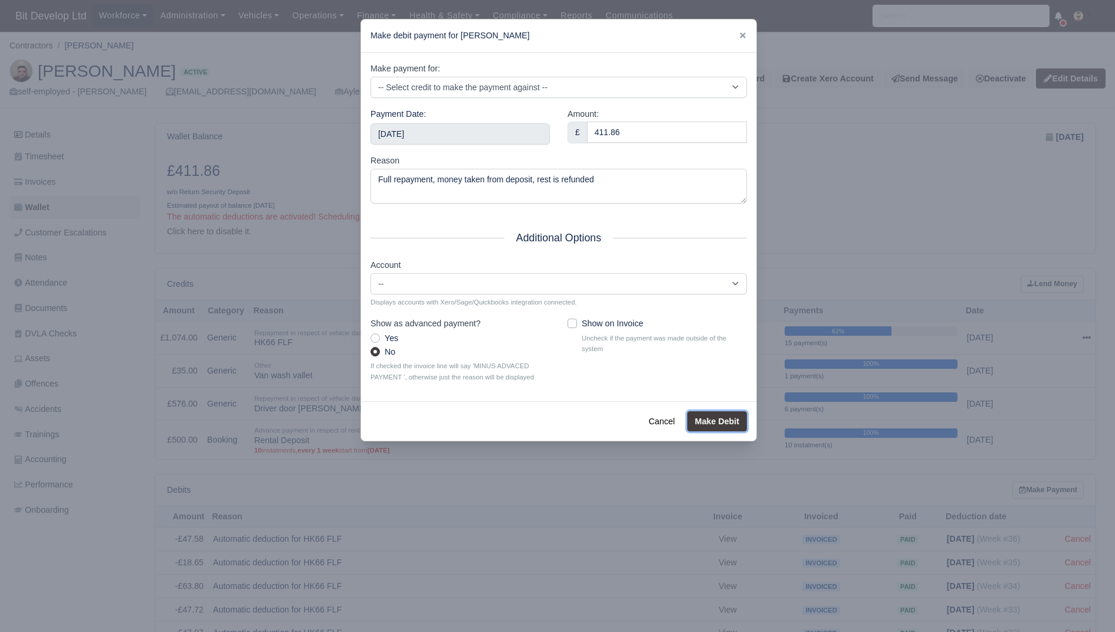
click at [711, 418] on button "Make Debit" at bounding box center [717, 421] width 60 height 20
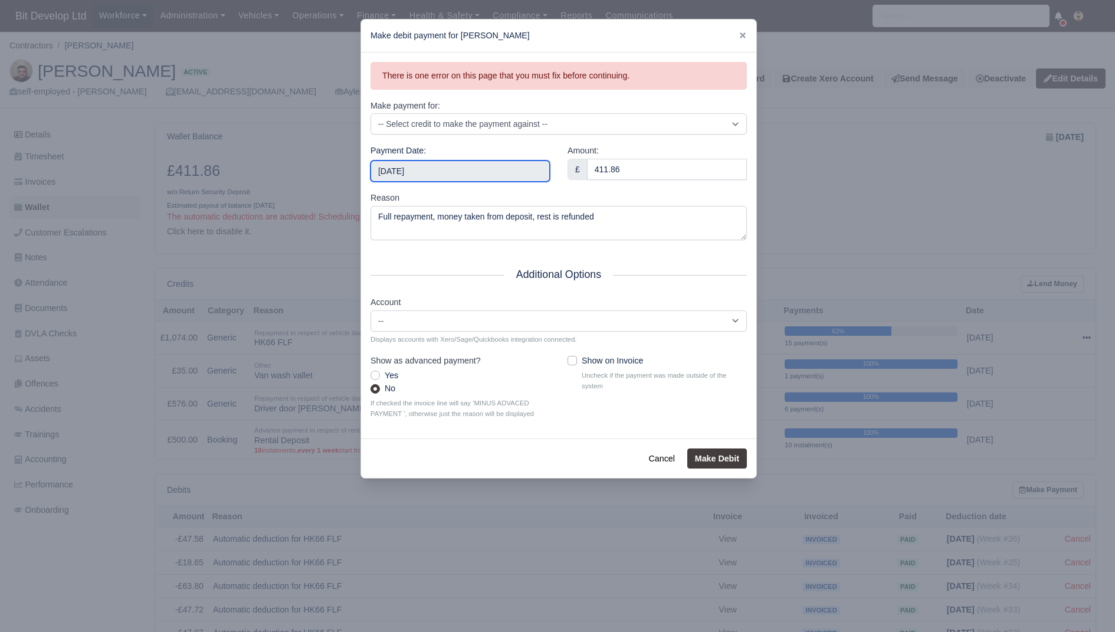
click at [495, 173] on input "2025-09-20" at bounding box center [459, 170] width 179 height 21
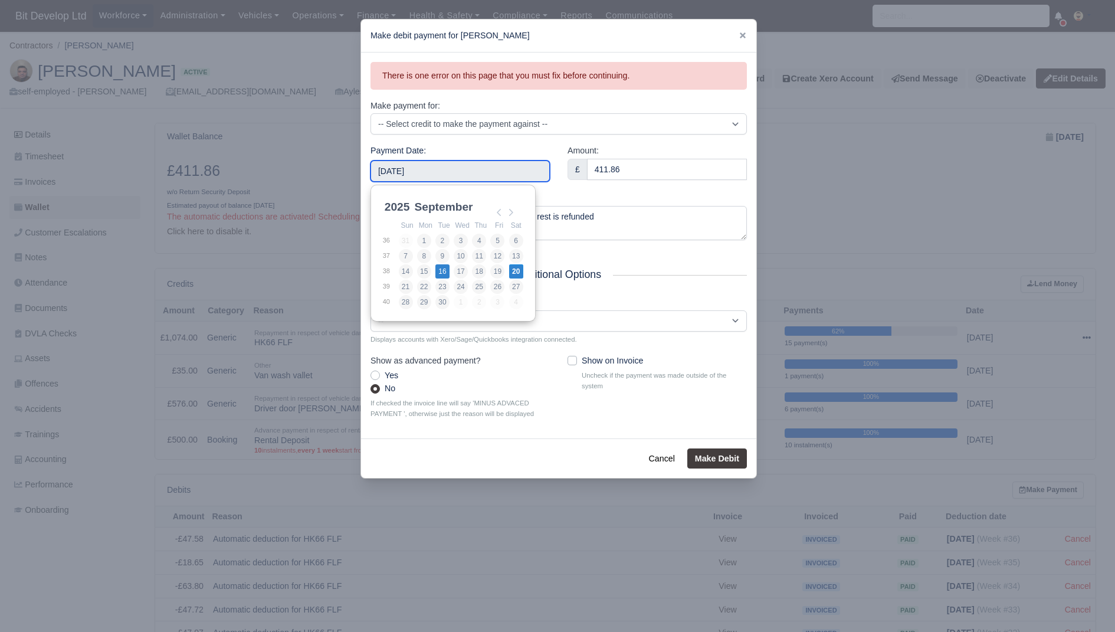
type input "2025-09-16"
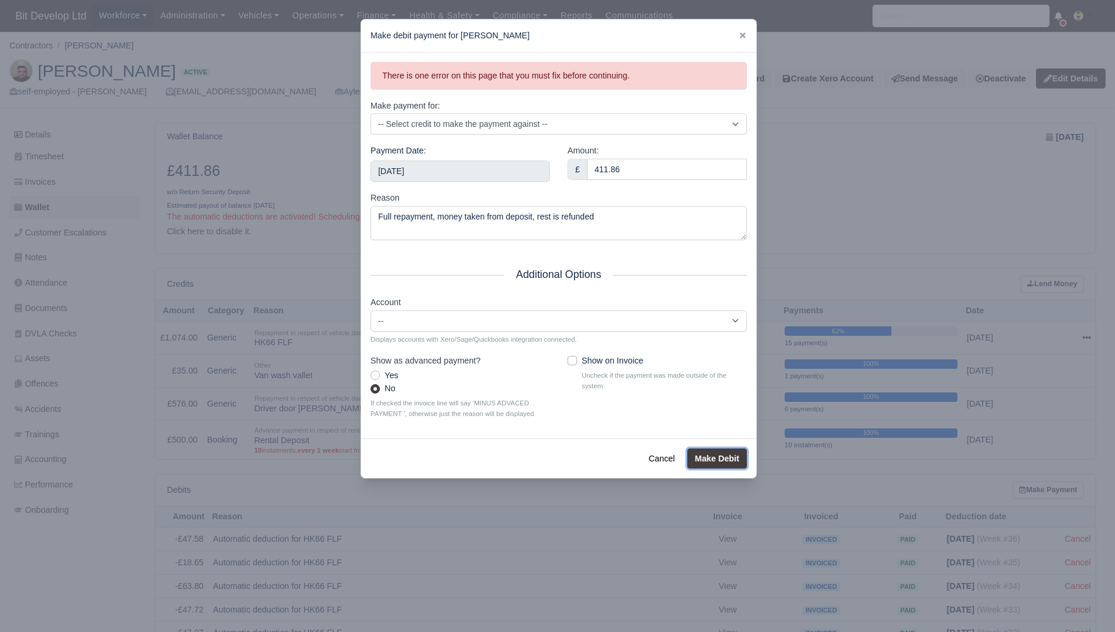
click at [713, 452] on button "Make Debit" at bounding box center [717, 458] width 60 height 20
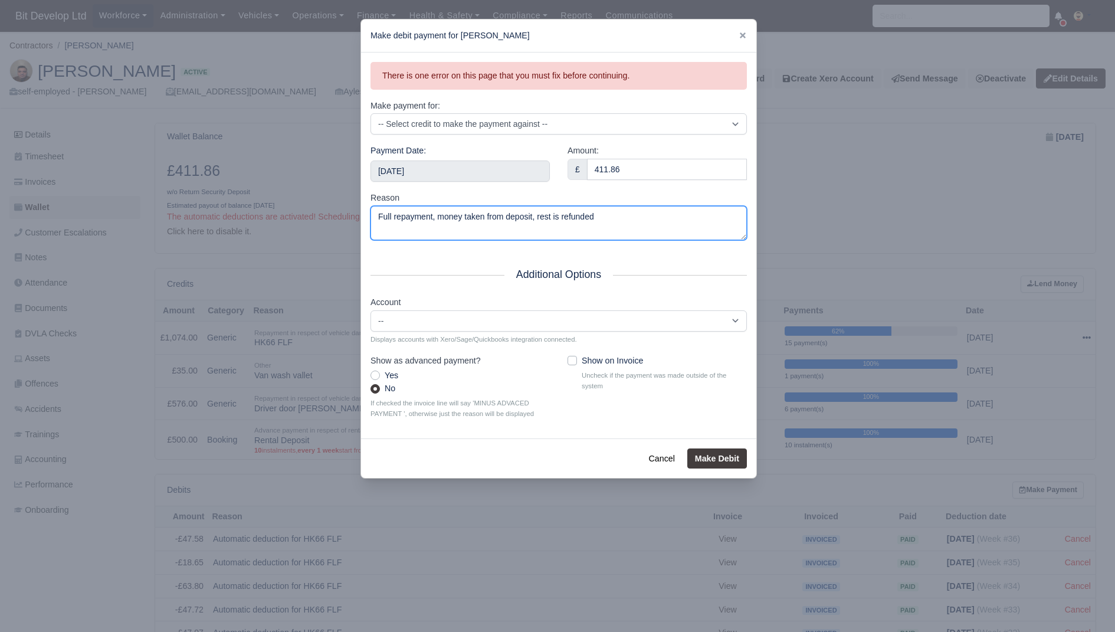
click at [621, 221] on textarea "Full repayment, money taken from deposit, rest is refunded" at bounding box center [558, 223] width 376 height 35
click at [582, 360] on label "Show on Invoice" at bounding box center [612, 361] width 61 height 14
click at [568, 360] on input "Show on Invoice" at bounding box center [571, 358] width 9 height 9
click at [582, 360] on label "Show on Invoice" at bounding box center [612, 361] width 61 height 14
click at [568, 360] on input "Show on Invoice" at bounding box center [571, 358] width 9 height 9
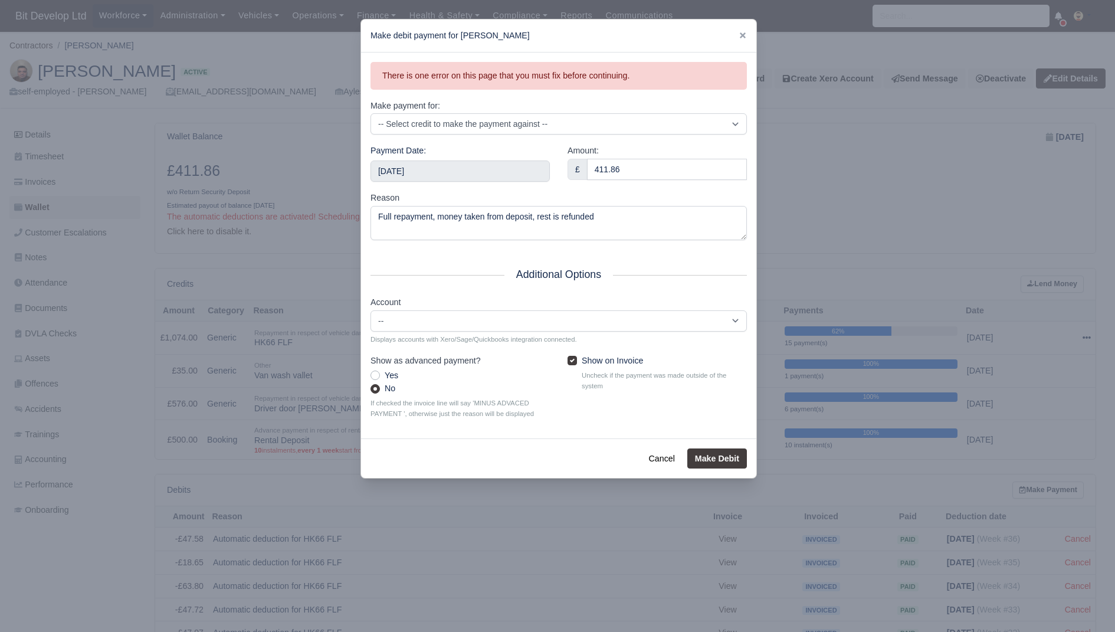
checkbox input "false"
click at [520, 319] on select "-- (bank) - BIT Saving Account 200 (revenue) - Sales AMAZON 201 (expense) - NOT…" at bounding box center [558, 320] width 376 height 21
click at [370, 310] on select "-- (bank) - BIT Saving Account 200 (revenue) - Sales AMAZON 201 (expense) - NOT…" at bounding box center [558, 320] width 376 height 21
click at [497, 265] on div "There is one error on this page that you must fix before continuing. Make payme…" at bounding box center [558, 246] width 395 height 386
click at [712, 458] on button "Make Debit" at bounding box center [717, 458] width 60 height 20
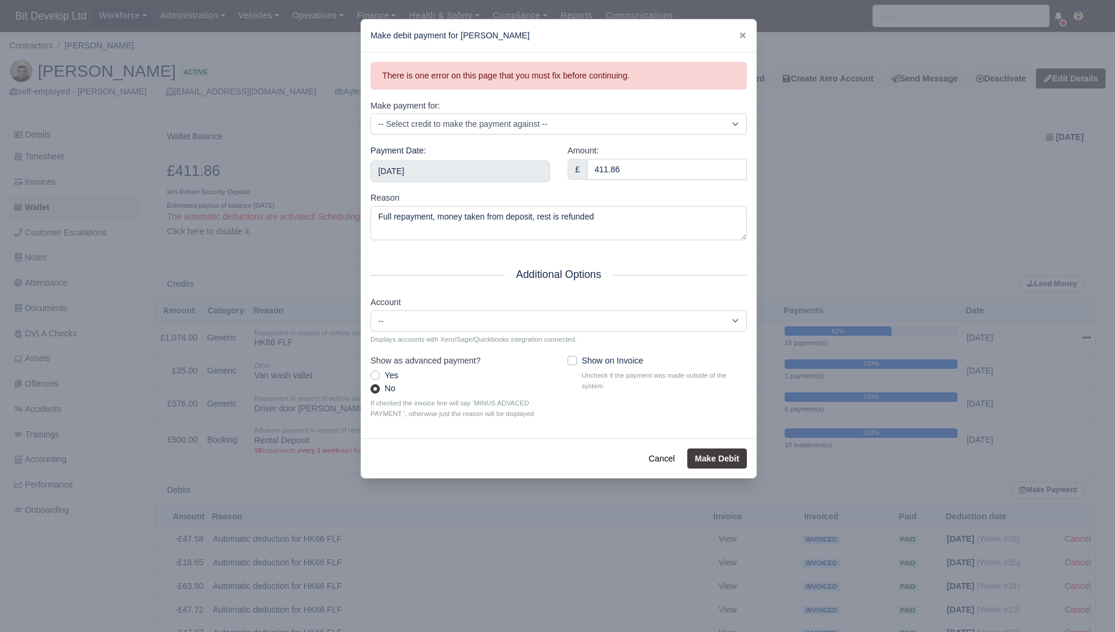
click at [385, 373] on label "Yes" at bounding box center [392, 376] width 14 height 14
click at [380, 373] on input "Yes" at bounding box center [374, 373] width 9 height 9
radio input "true"
click at [709, 457] on button "Make Debit" at bounding box center [717, 458] width 60 height 20
click at [380, 382] on div "No" at bounding box center [459, 389] width 179 height 14
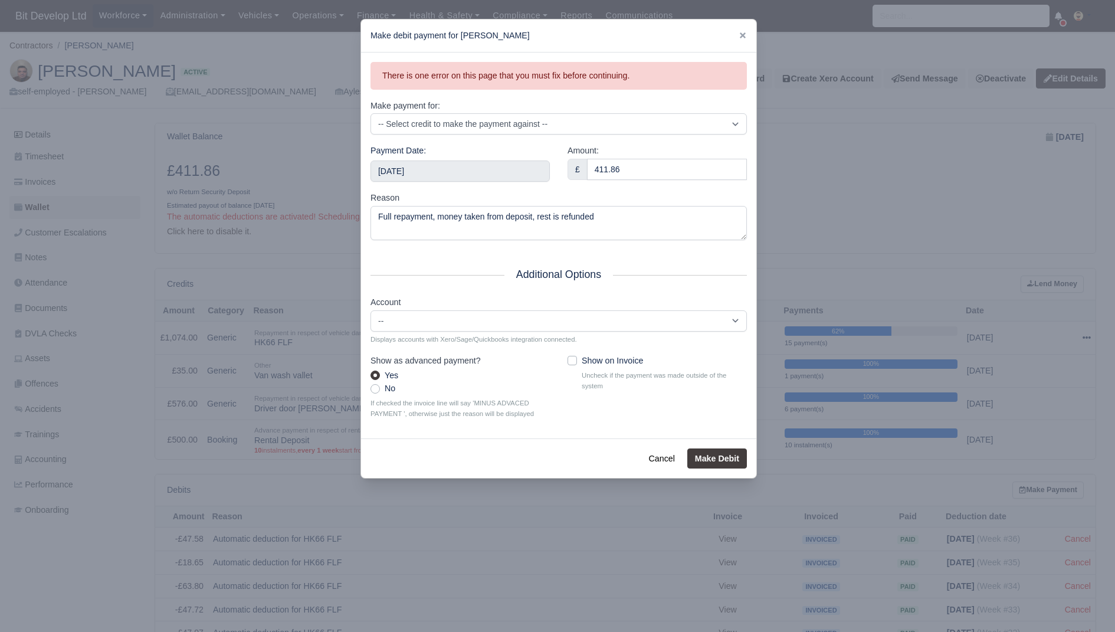
click at [385, 383] on label "No" at bounding box center [390, 389] width 11 height 14
click at [380, 383] on input "No" at bounding box center [374, 386] width 9 height 9
radio input "true"
click at [720, 449] on button "Make Debit" at bounding box center [717, 458] width 60 height 20
click at [444, 176] on input "2025-09-16" at bounding box center [459, 170] width 179 height 21
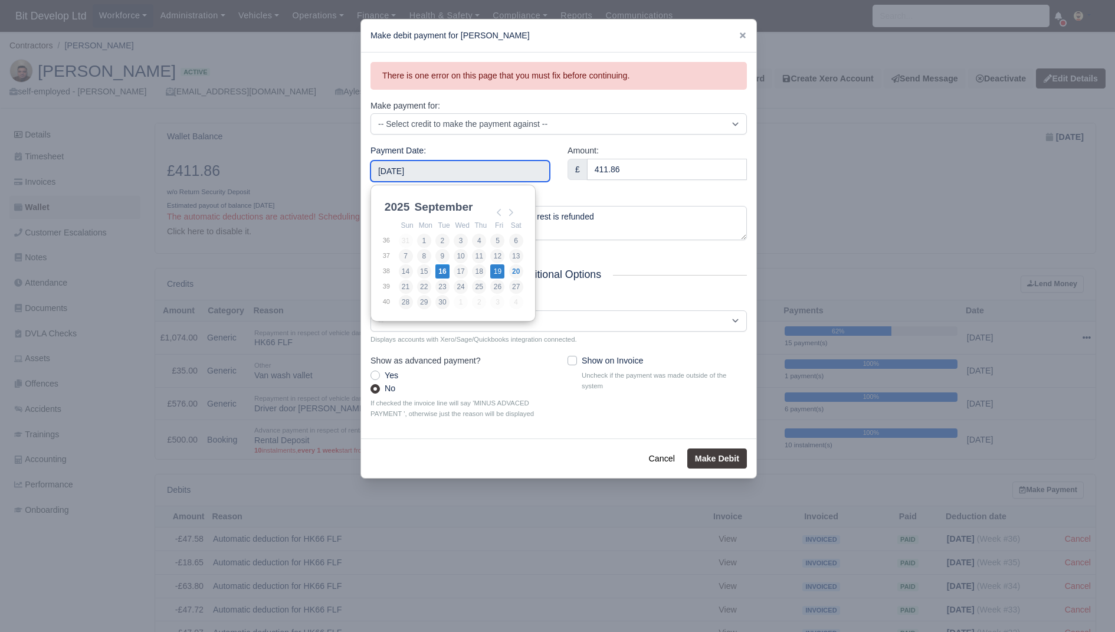
type input "2025-09-19"
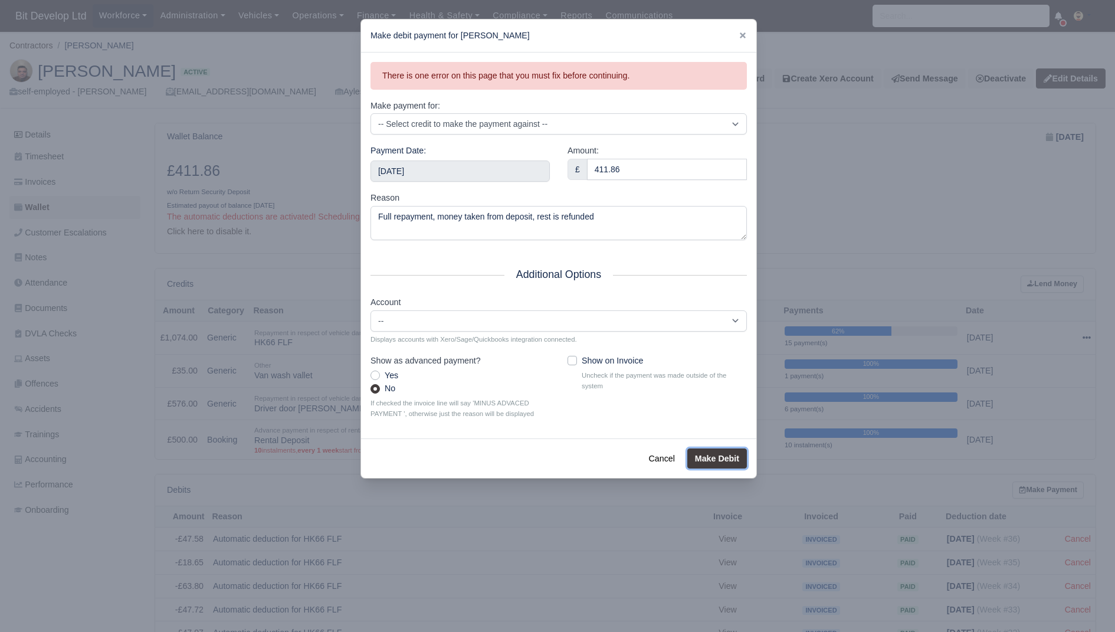
click at [707, 452] on button "Make Debit" at bounding box center [717, 458] width 60 height 20
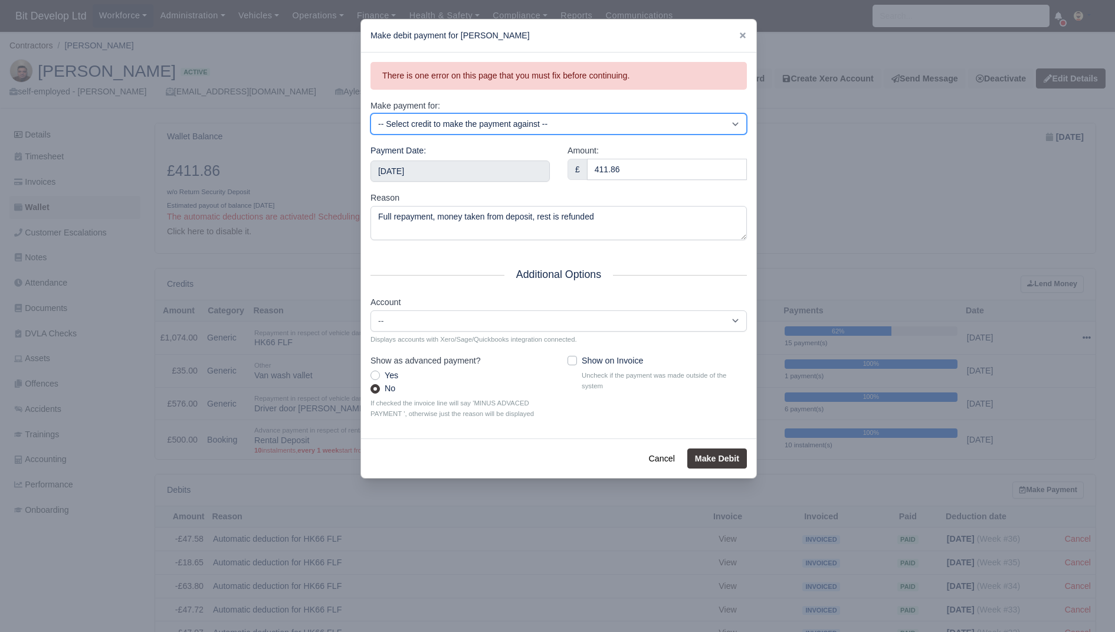
click at [583, 117] on select "-- Select credit to make the payment against -- HK66 FLF (£662.14 / £1,074.00)" at bounding box center [558, 123] width 376 height 21
select select "8309"
click at [370, 113] on select "-- Select credit to make the payment against -- HK66 FLF (£662.14 / £1,074.00)" at bounding box center [558, 123] width 376 height 21
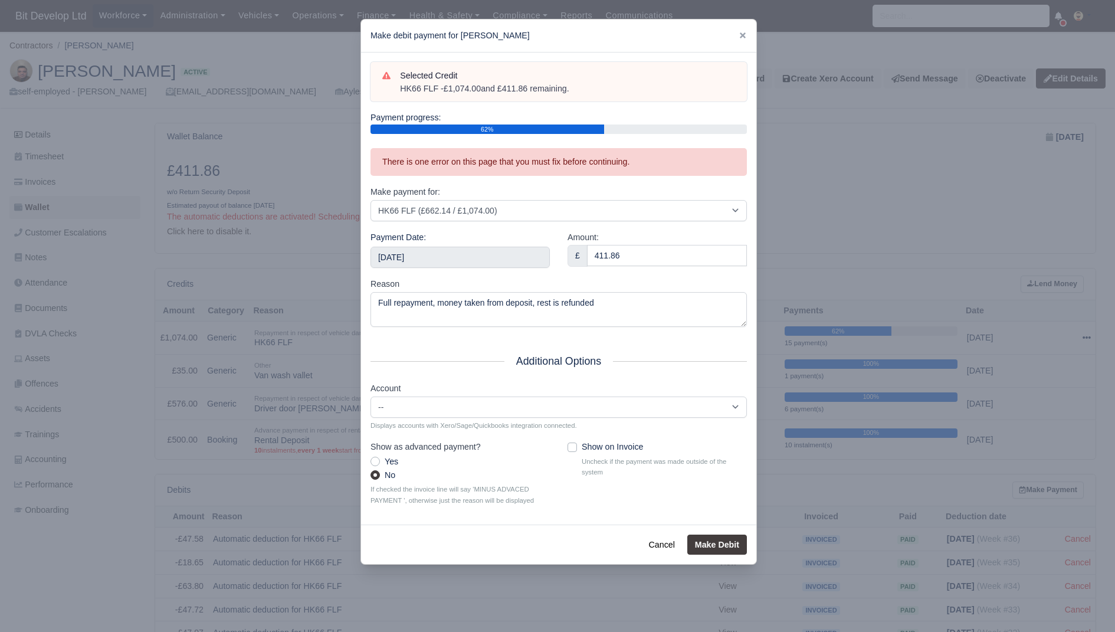
click at [587, 444] on label "Show on Invoice" at bounding box center [612, 447] width 61 height 14
click at [577, 444] on input "Show on Invoice" at bounding box center [571, 444] width 9 height 9
click at [587, 444] on label "Show on Invoice" at bounding box center [612, 447] width 61 height 14
click at [577, 444] on input "Show on Invoice" at bounding box center [571, 444] width 9 height 9
checkbox input "false"
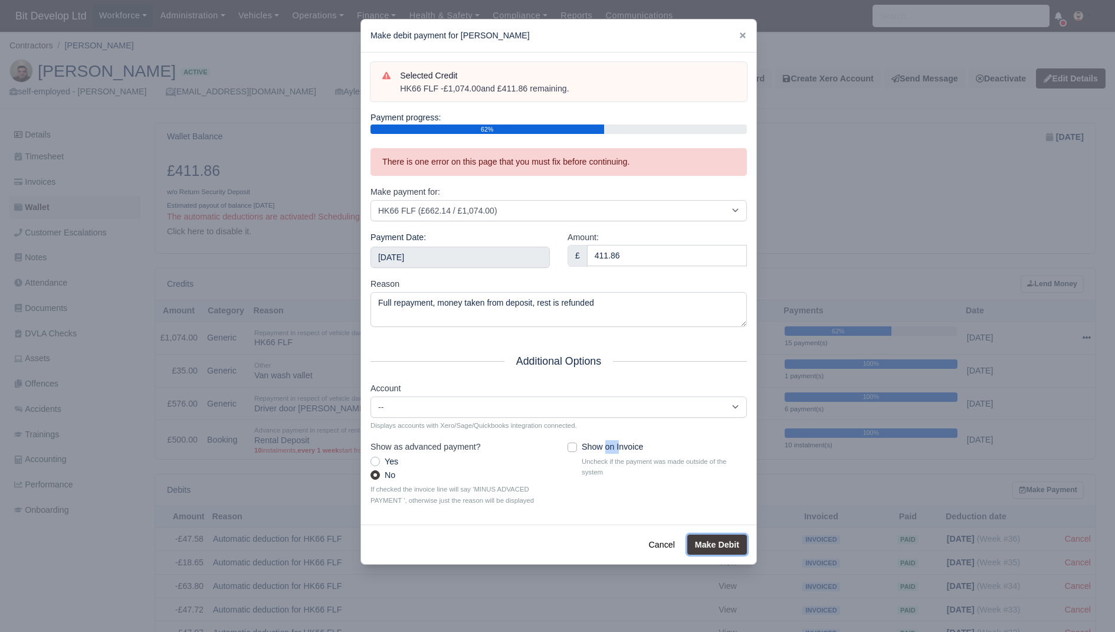
click at [709, 535] on button "Make Debit" at bounding box center [717, 544] width 60 height 20
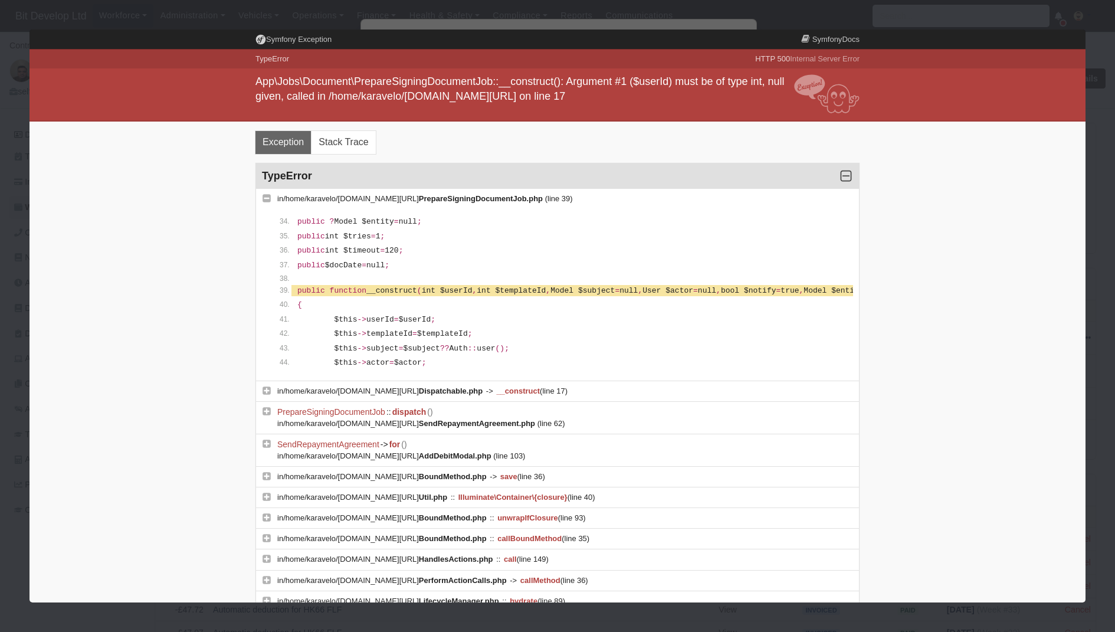
click at [998, 19] on div at bounding box center [557, 316] width 1115 height 632
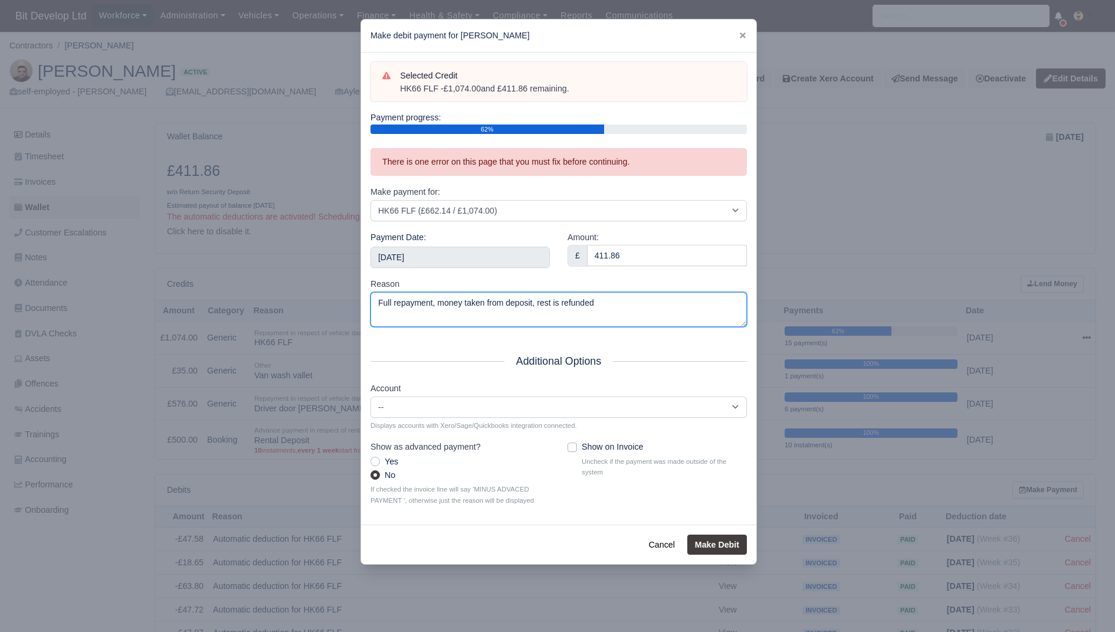
click at [516, 324] on textarea "Full repayment, money taken from deposit, rest is refunded" at bounding box center [558, 309] width 376 height 35
click at [655, 534] on button "Cancel" at bounding box center [661, 544] width 41 height 20
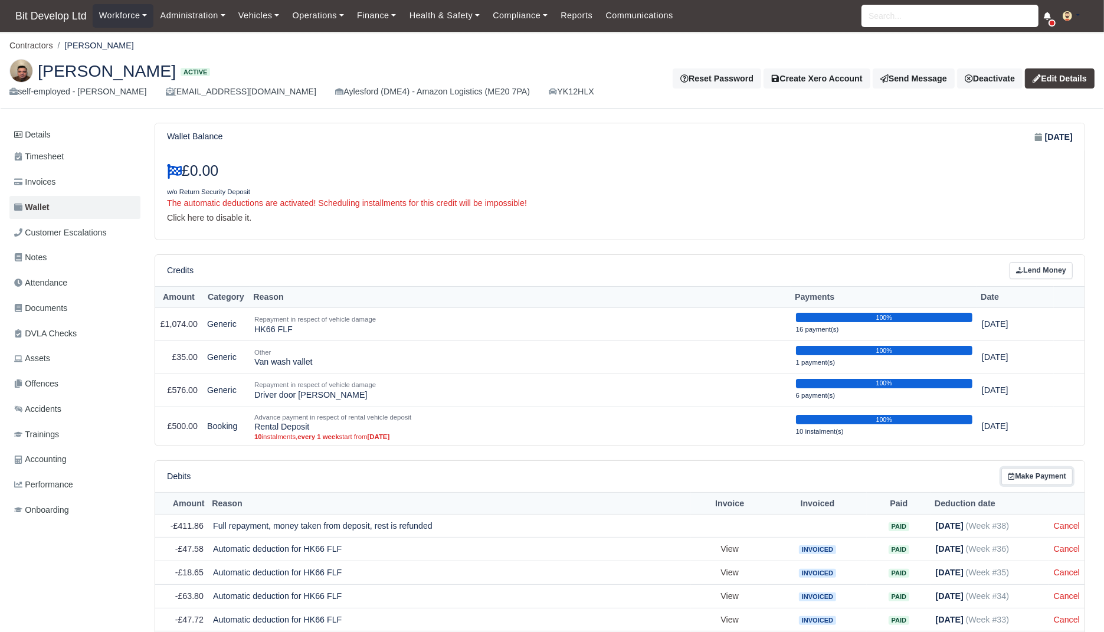
click at [1031, 478] on link "Make Payment" at bounding box center [1036, 476] width 71 height 17
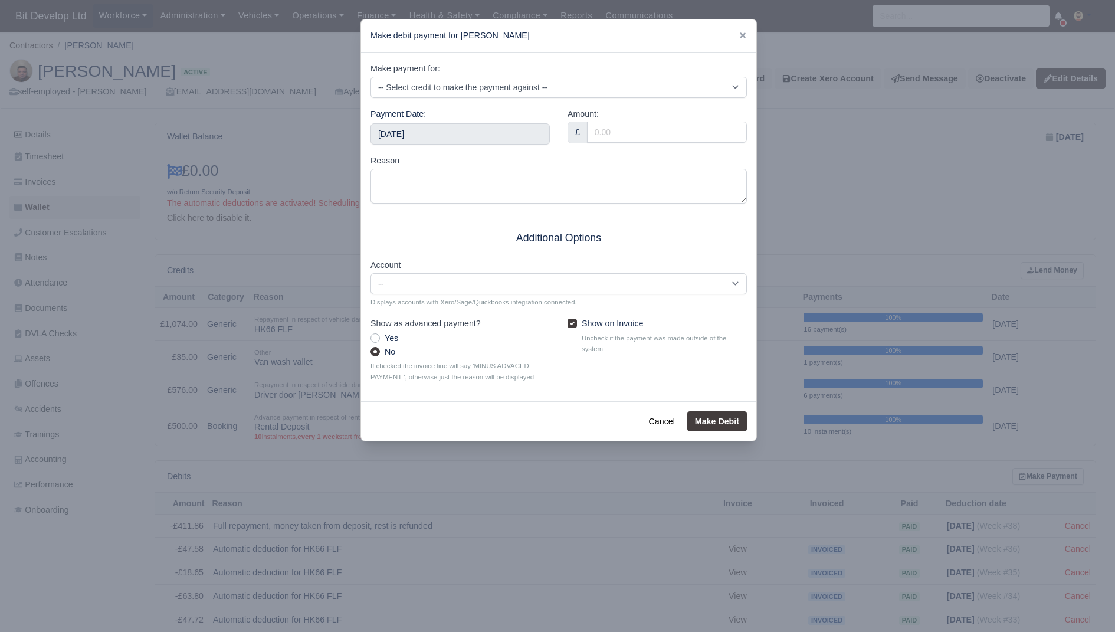
click at [192, 200] on div at bounding box center [557, 316] width 1115 height 632
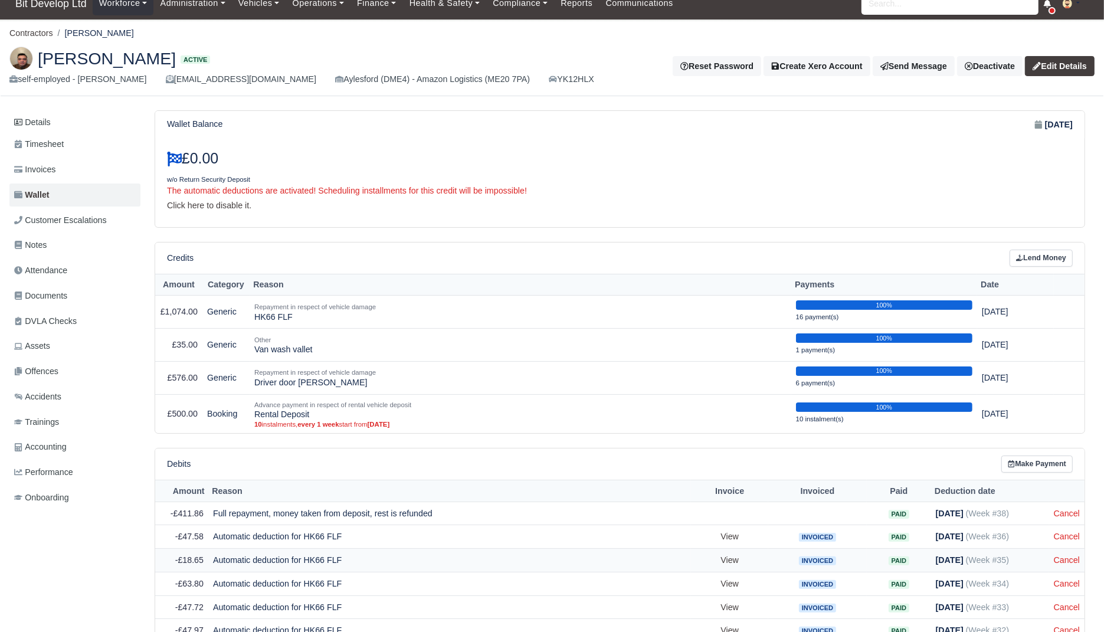
scroll to position [14, 0]
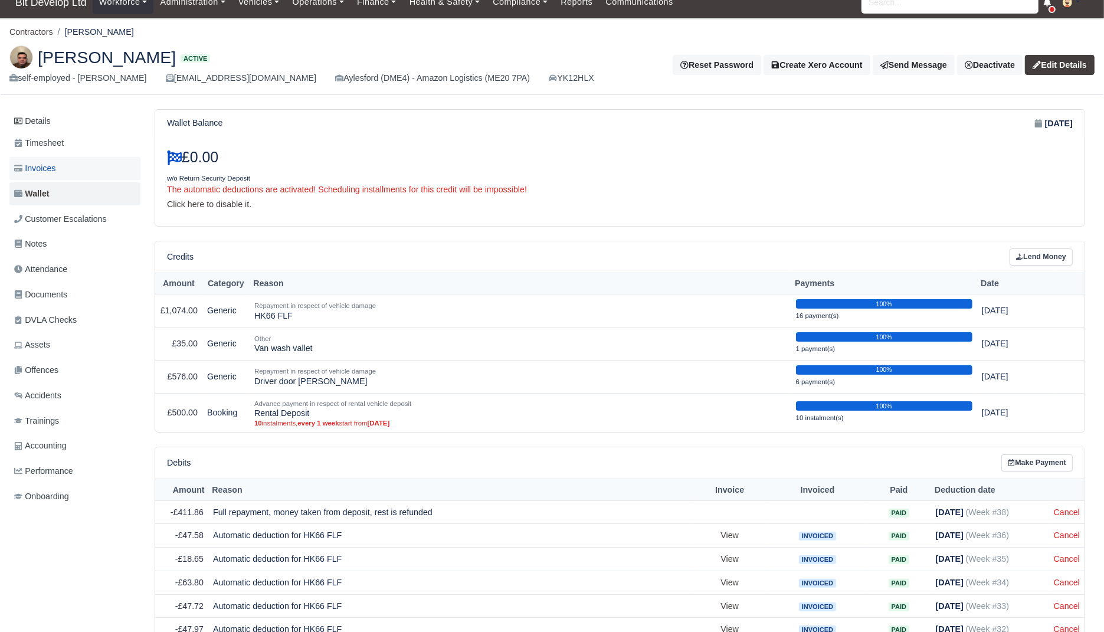
click at [67, 166] on link "Invoices" at bounding box center [74, 168] width 131 height 23
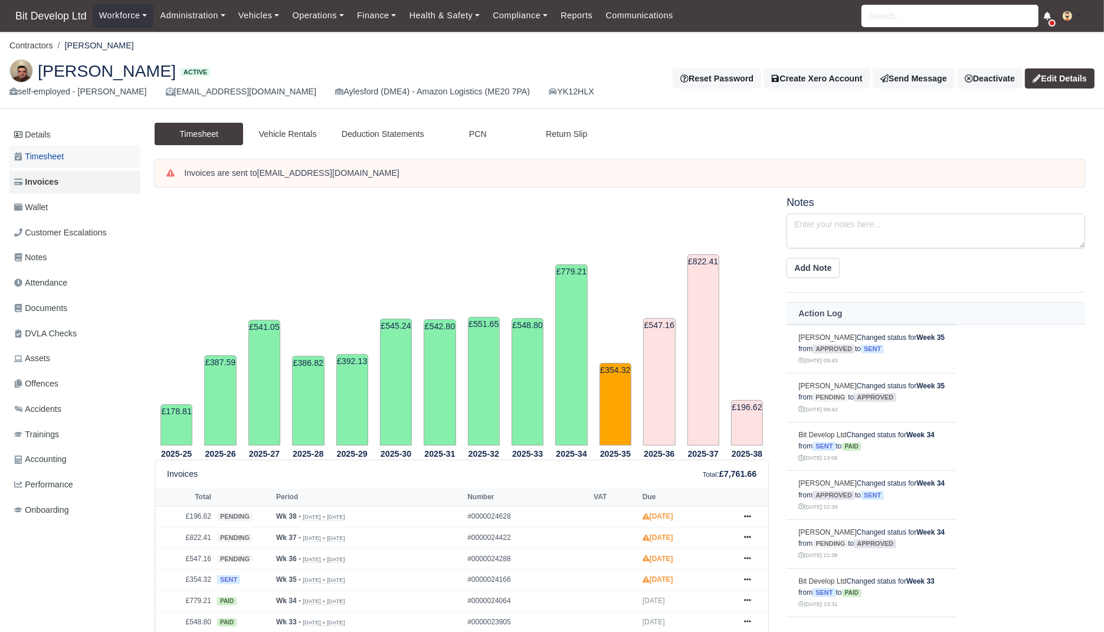
click at [73, 158] on link "Timesheet" at bounding box center [74, 156] width 131 height 23
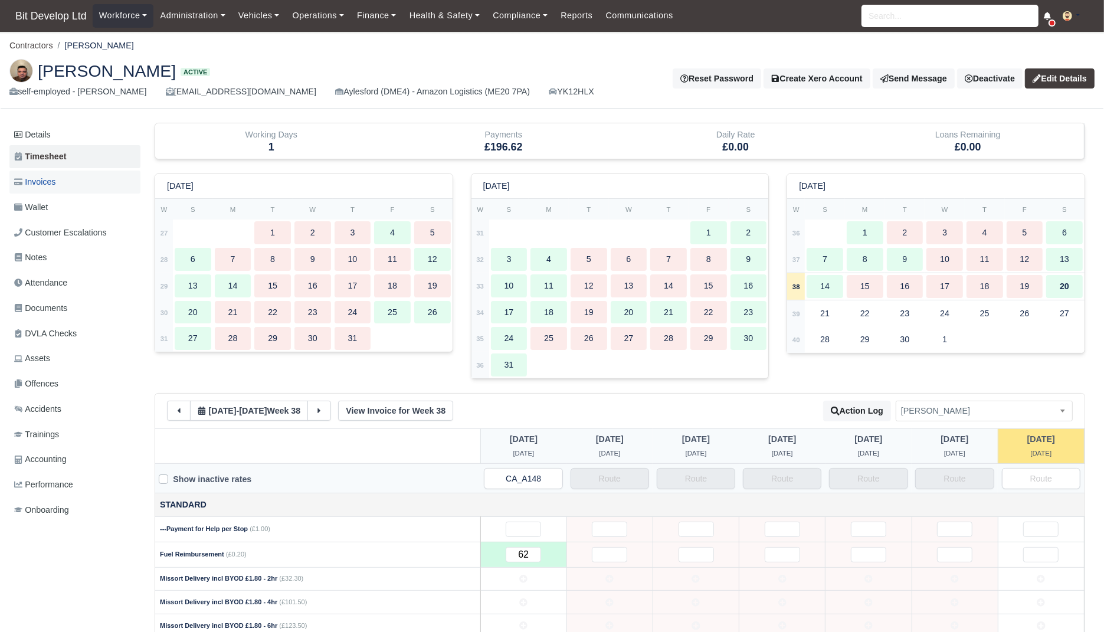
click at [59, 189] on link "Invoices" at bounding box center [74, 181] width 131 height 23
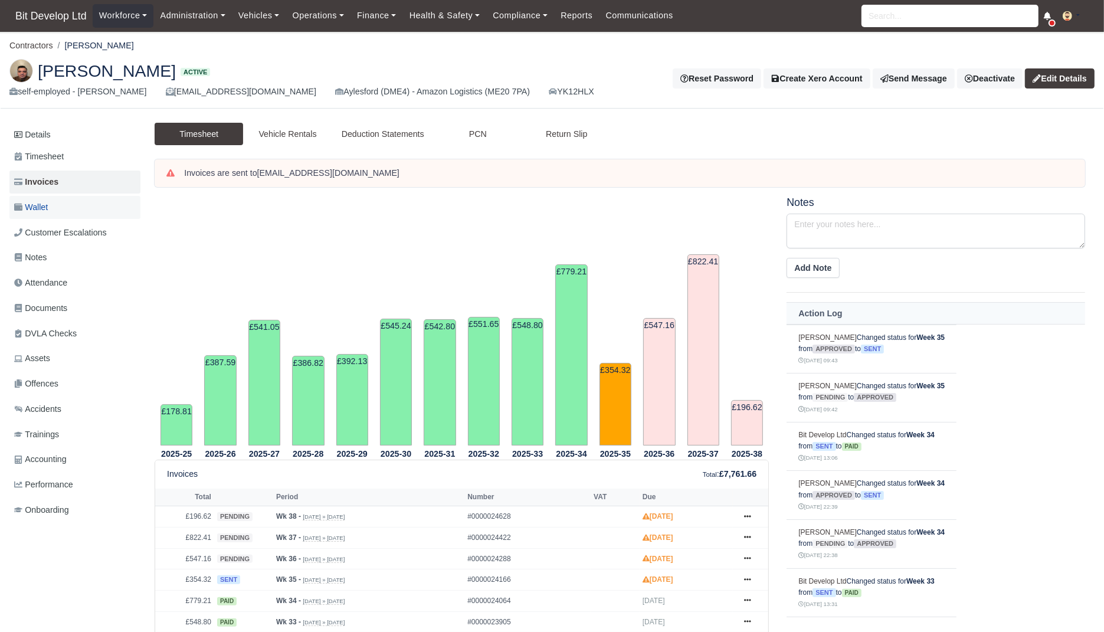
click at [48, 212] on span "Wallet" at bounding box center [31, 208] width 34 height 14
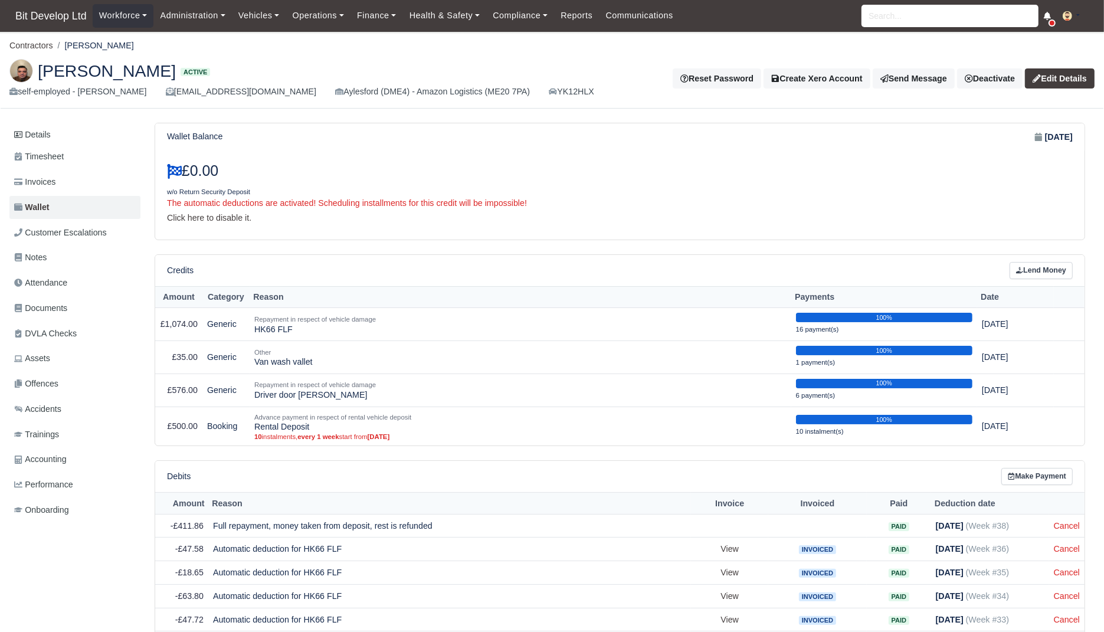
scroll to position [10, 0]
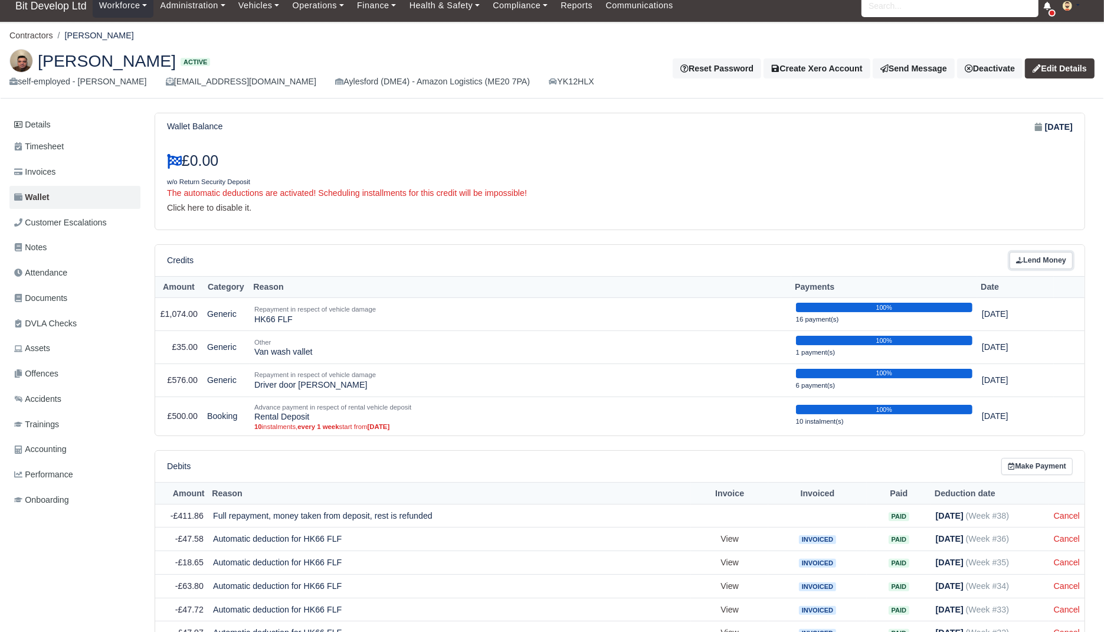
click at [1056, 252] on link "Lend Money" at bounding box center [1040, 260] width 63 height 17
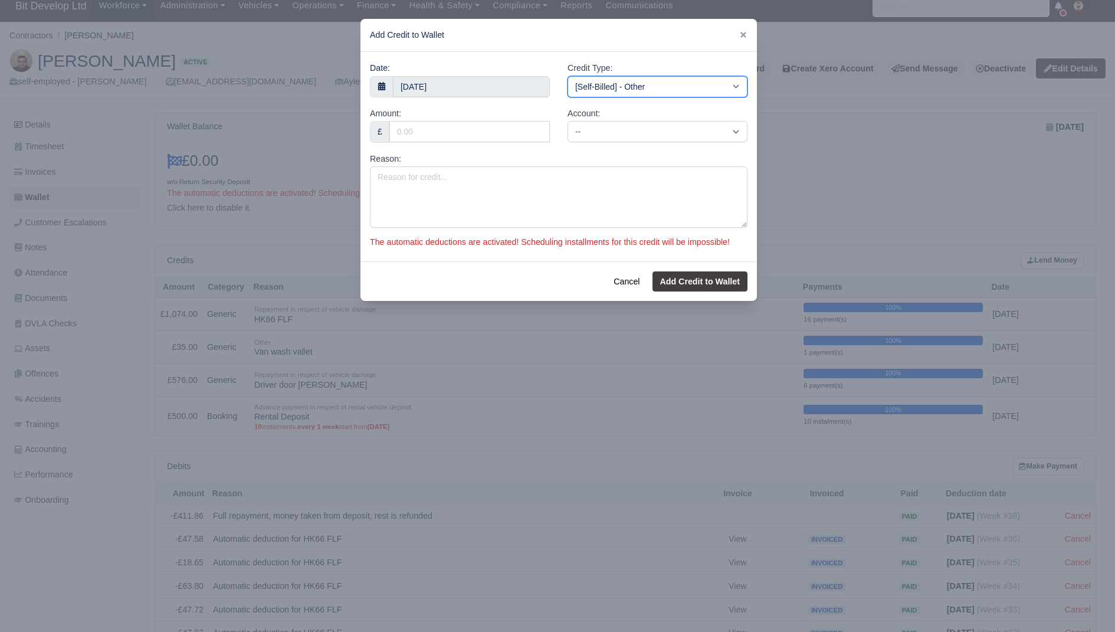
click at [616, 86] on select "[Self-Billed] - Other [Self-Billed] - Negative Invoice [Self-Billed] - Keychain…" at bounding box center [657, 86] width 180 height 21
select select "return_security_deposit"
click at [567, 76] on select "[Self-Billed] - Other [Self-Billed] - Negative Invoice [Self-Billed] - Keychain…" at bounding box center [657, 86] width 180 height 21
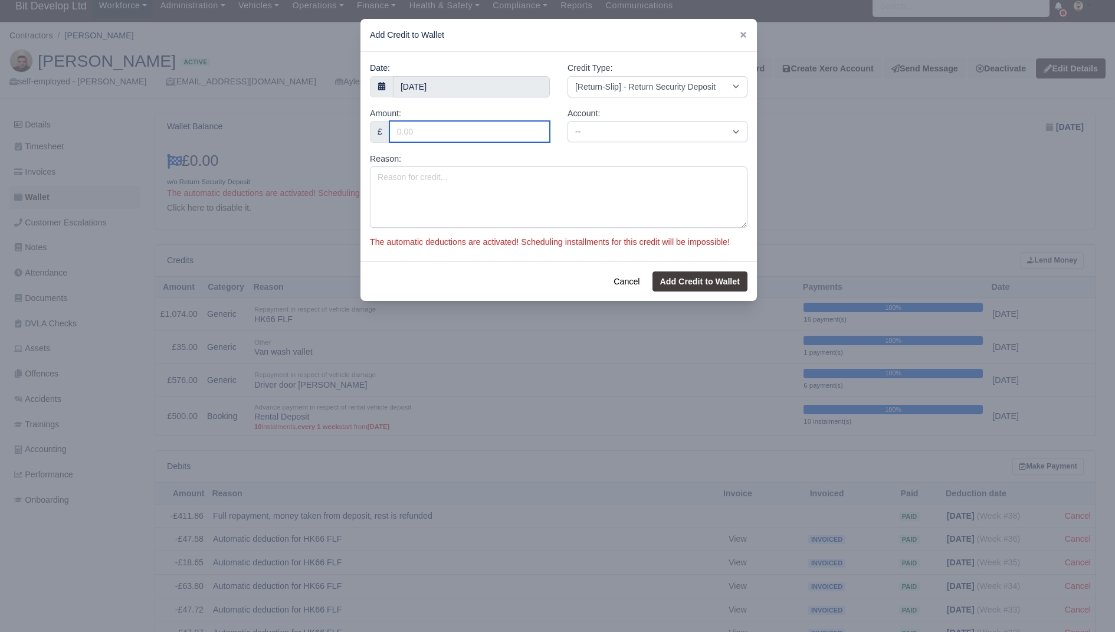
click at [487, 129] on input "Amount:" at bounding box center [469, 131] width 160 height 21
type input "88."
type input "88.14"
click at [592, 135] on select "-- (bank) - BIT Saving Account 200 (revenue) - Sales AMAZON 201 (expense) - NOT…" at bounding box center [657, 131] width 180 height 21
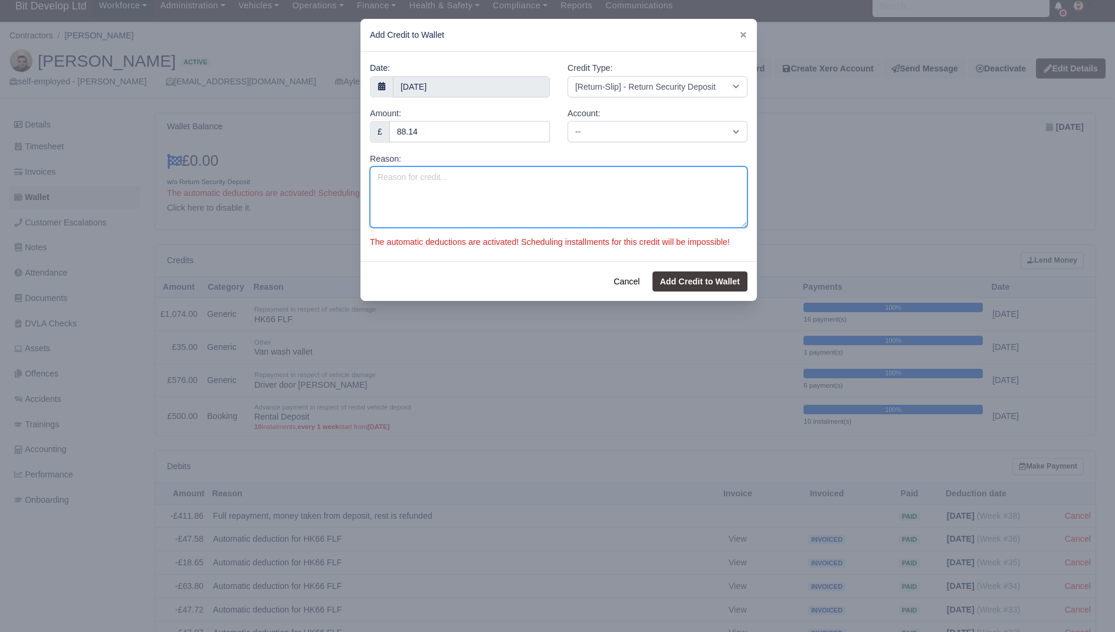
click at [458, 192] on textarea "Reason:" at bounding box center [559, 196] width 378 height 61
type textarea "Deposit refund after deduction for HK66FLF left over damage deducted."
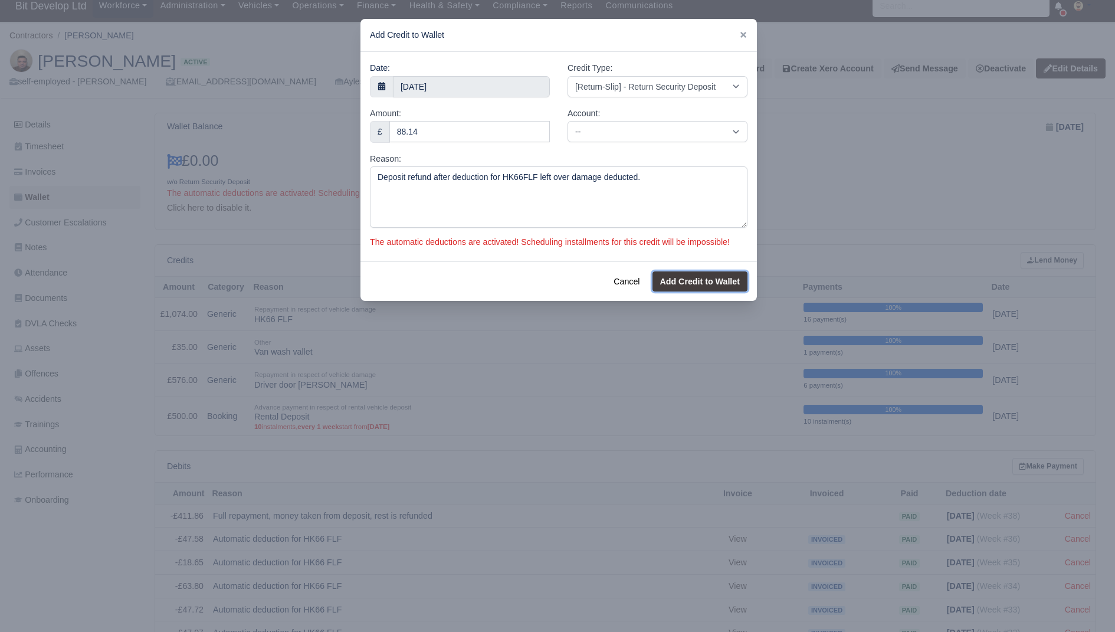
click at [698, 291] on button "Add Credit to Wallet" at bounding box center [699, 281] width 95 height 20
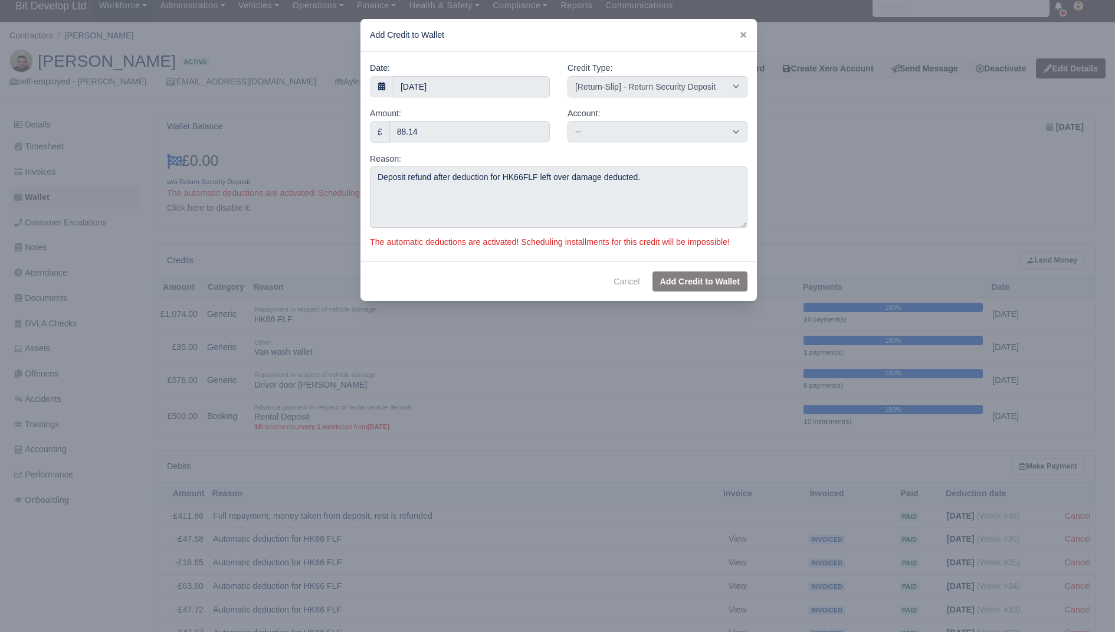
select select "other"
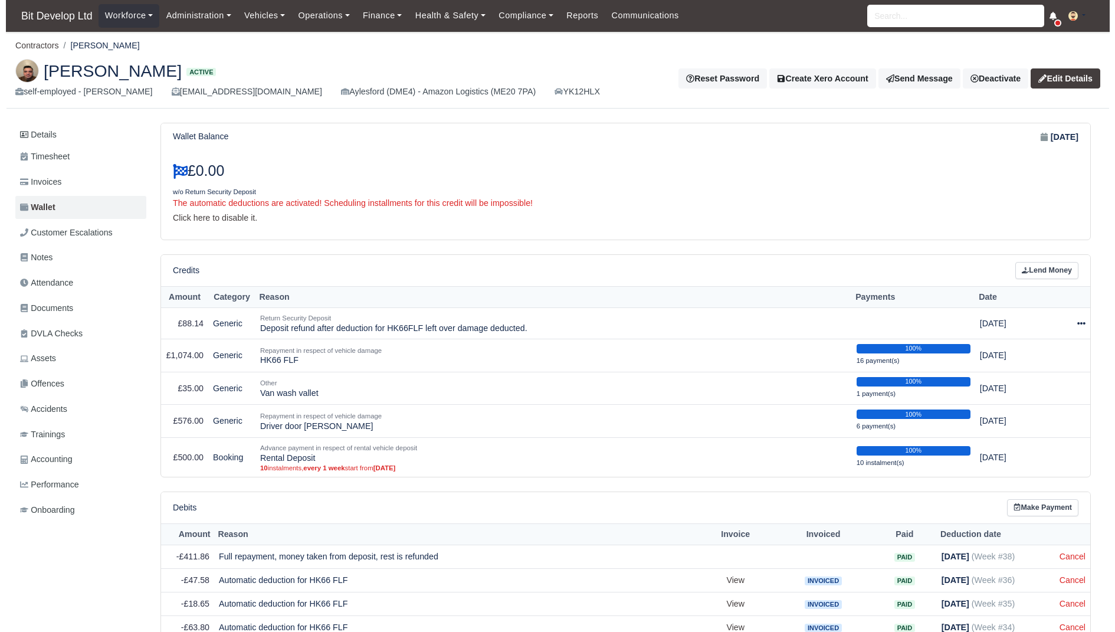
scroll to position [4, 0]
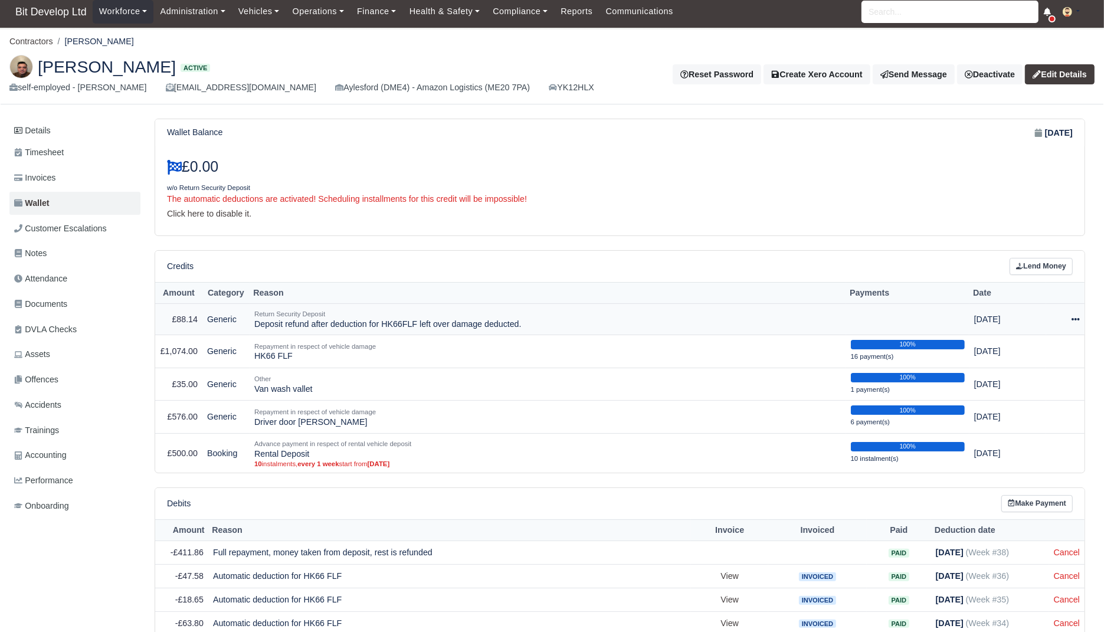
click at [1075, 316] on icon at bounding box center [1075, 319] width 8 height 8
click at [1043, 346] on button "Make Payment" at bounding box center [1024, 355] width 105 height 18
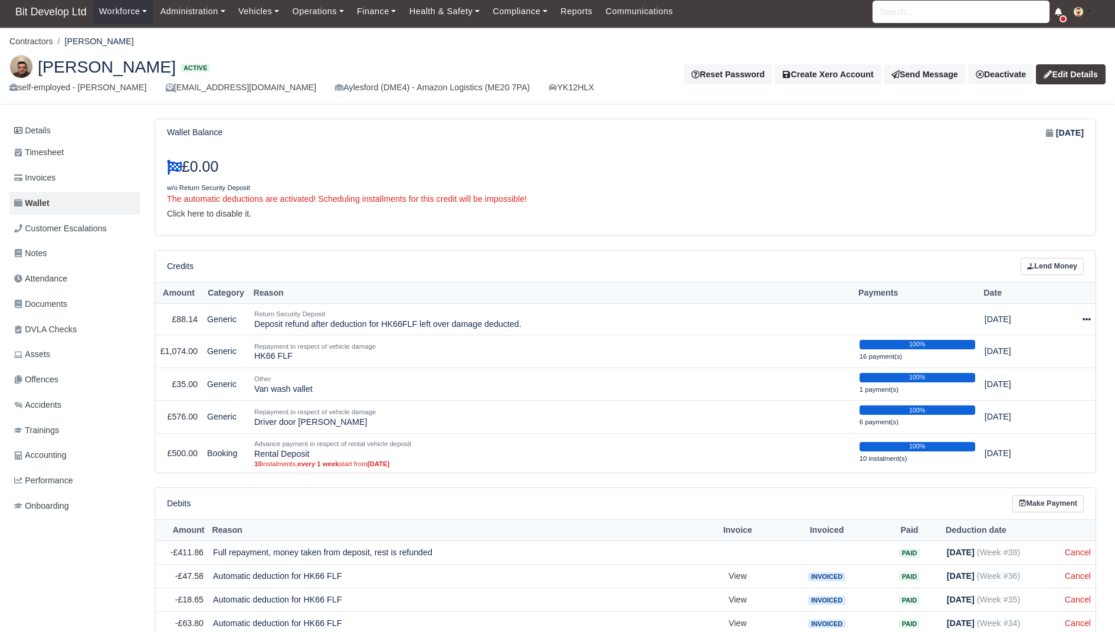
select select "8988"
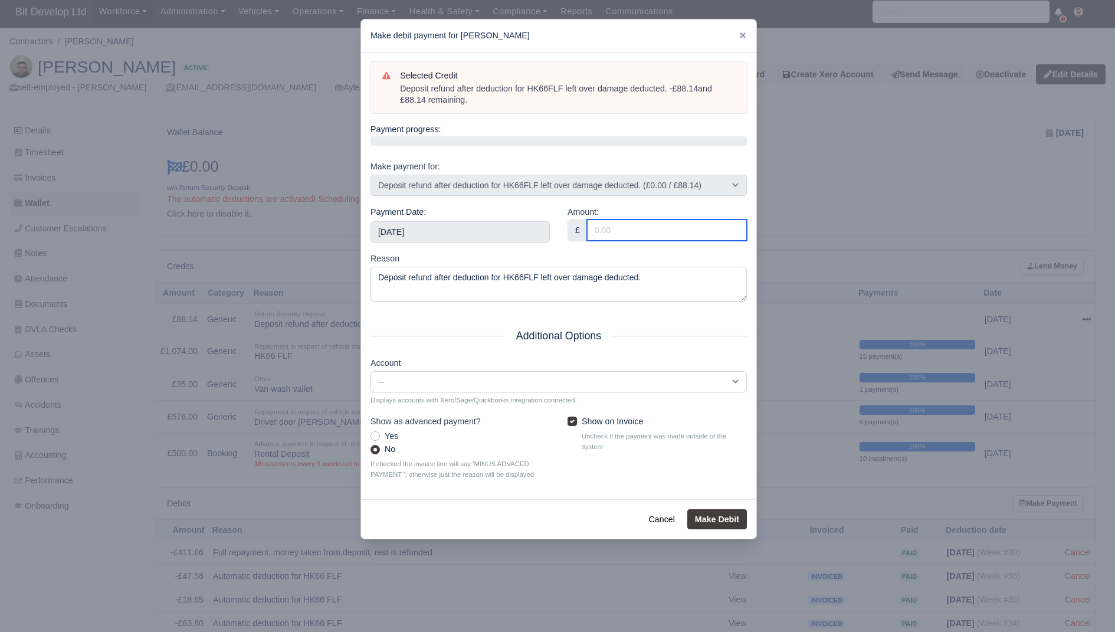
click at [626, 228] on input "Amount:" at bounding box center [667, 229] width 160 height 21
type input "88.14"
click at [721, 511] on button "Make Debit" at bounding box center [717, 519] width 60 height 20
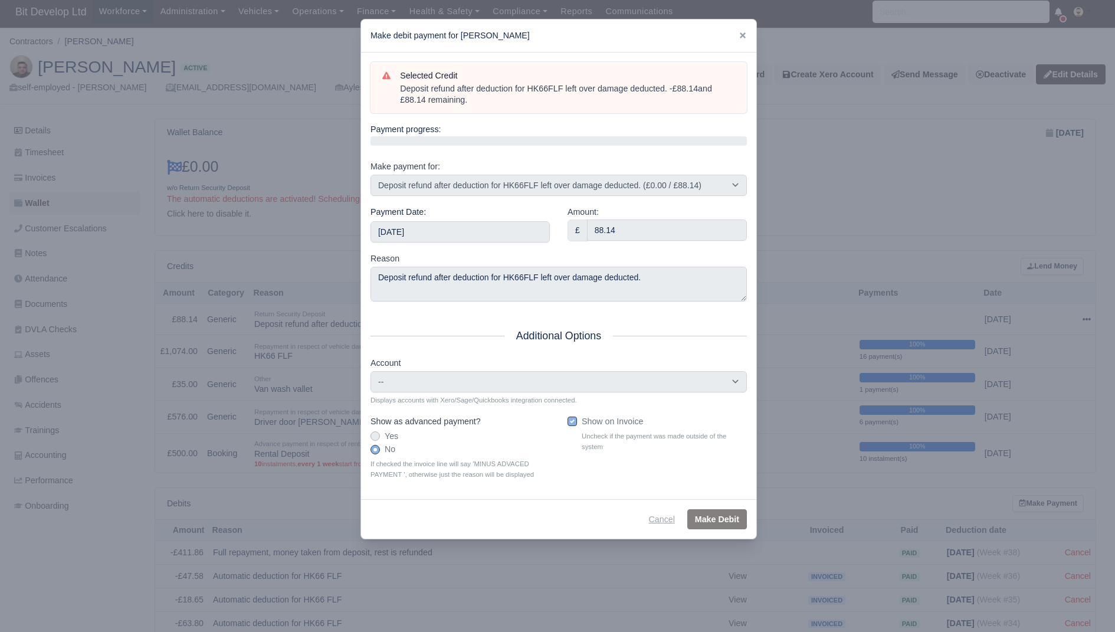
type input "2025-09-20T23:59:59+01:00"
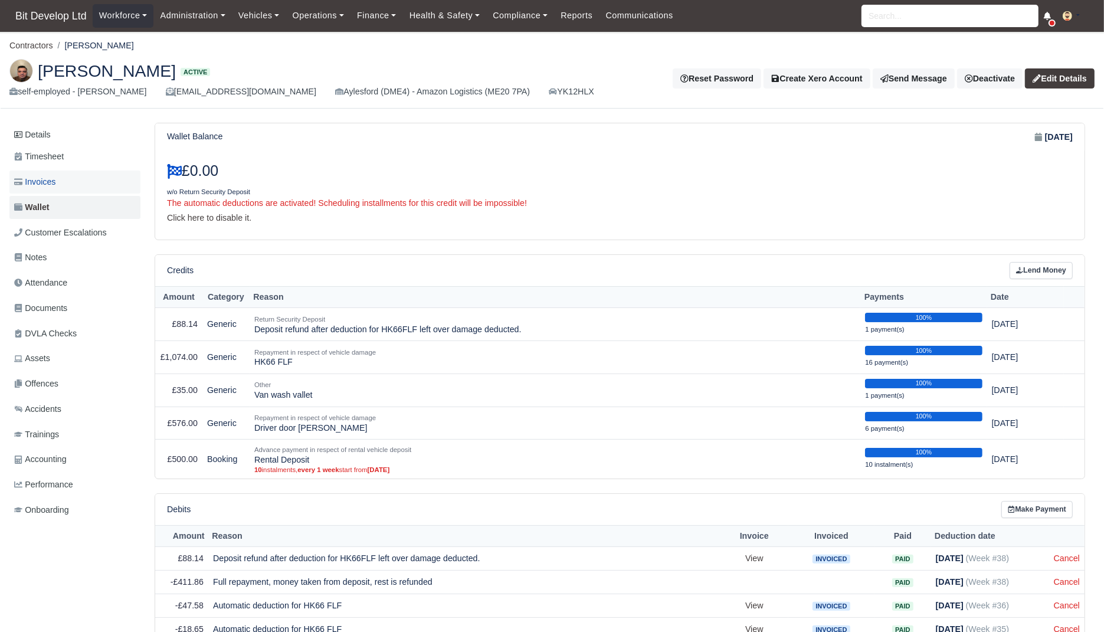
click at [39, 186] on span "Invoices" at bounding box center [34, 182] width 41 height 14
click at [76, 159] on link "Timesheet" at bounding box center [74, 156] width 131 height 23
click at [55, 197] on link "Wallet" at bounding box center [74, 207] width 131 height 23
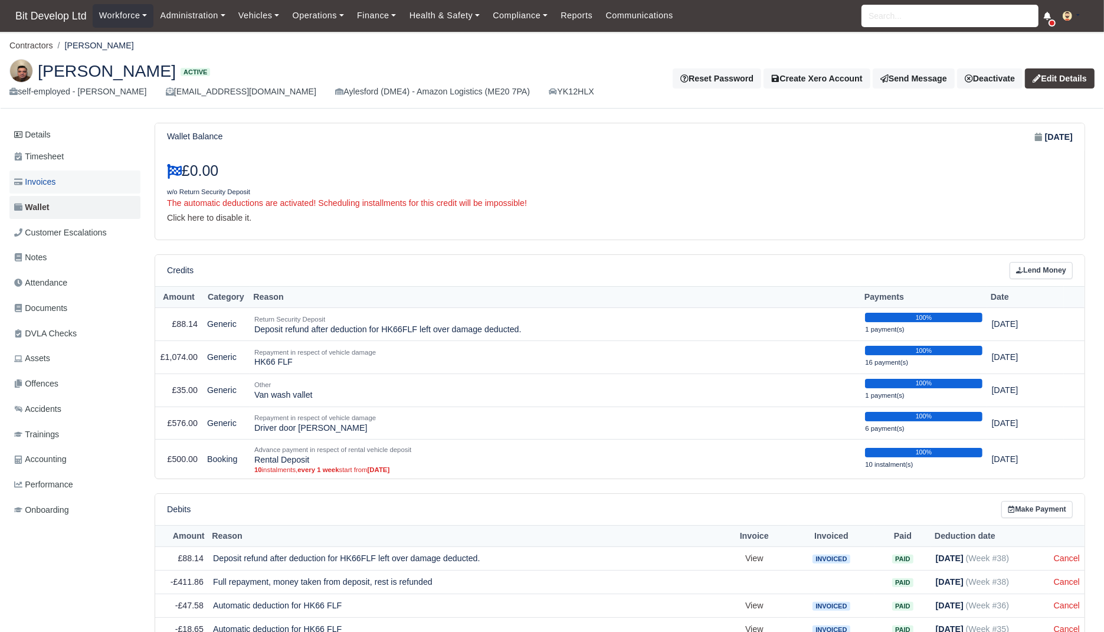
click at [55, 186] on span "Invoices" at bounding box center [34, 182] width 41 height 14
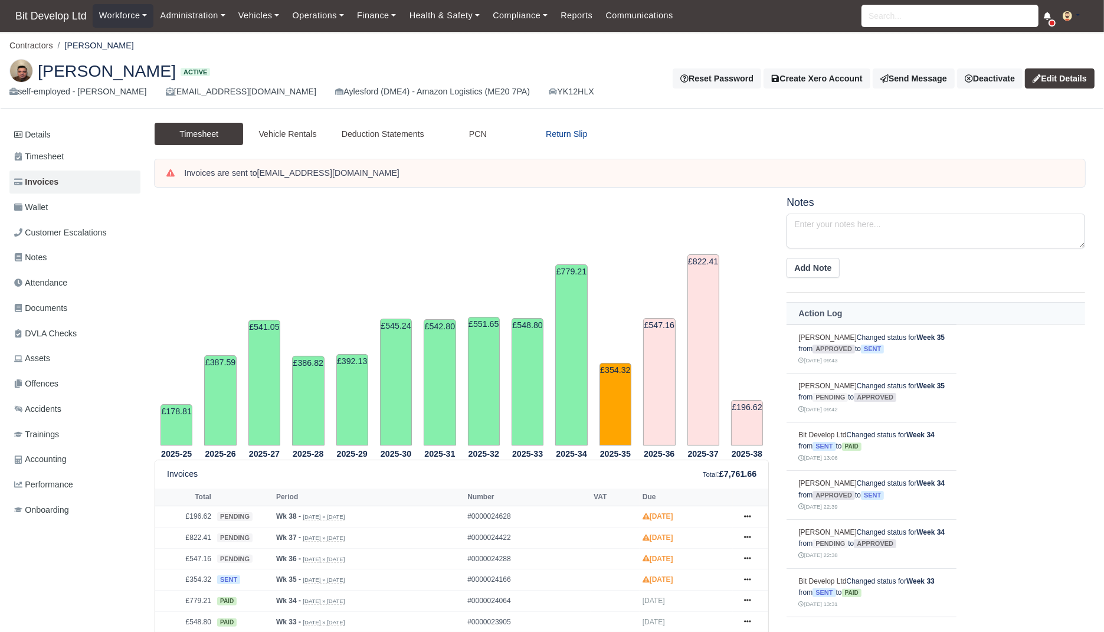
click at [557, 141] on link "Return Slip" at bounding box center [566, 134] width 88 height 23
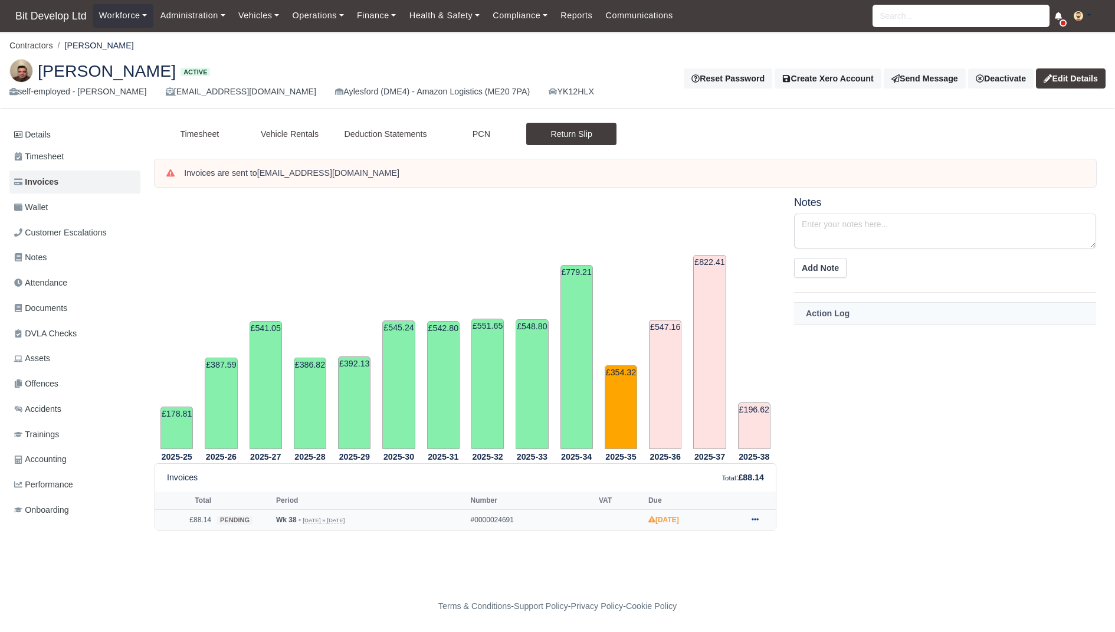
click at [753, 516] on icon at bounding box center [755, 519] width 7 height 7
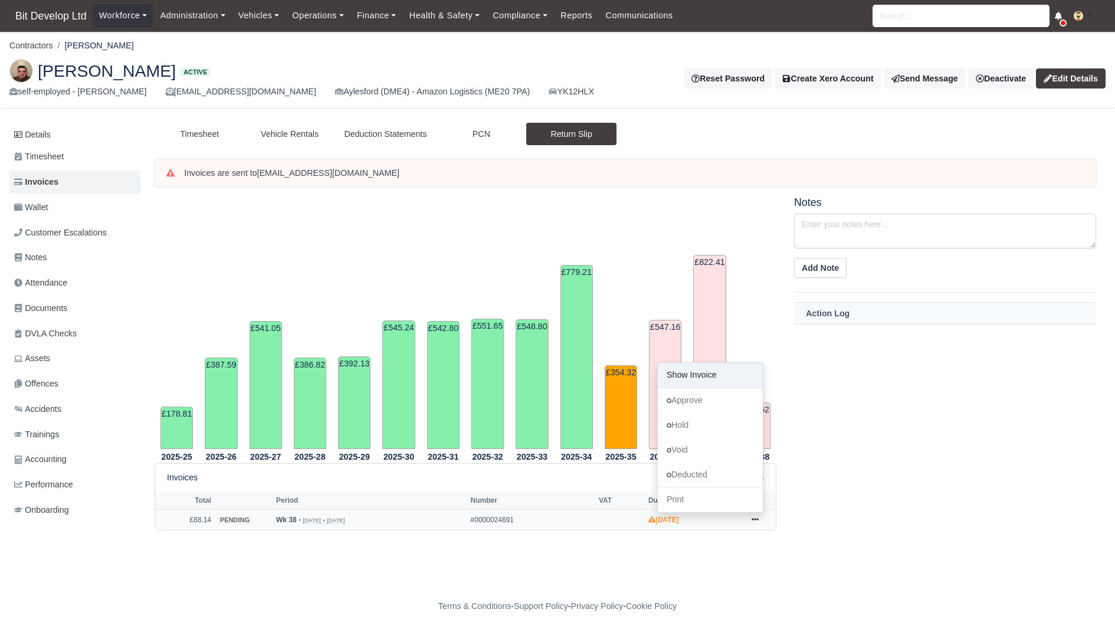
click at [694, 375] on link "Show Invoice" at bounding box center [710, 375] width 105 height 25
